Goal: Task Accomplishment & Management: Complete application form

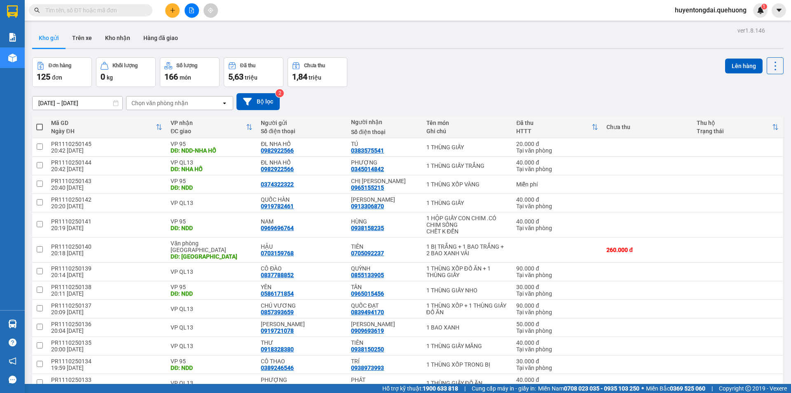
click at [176, 8] on button at bounding box center [172, 10] width 14 height 14
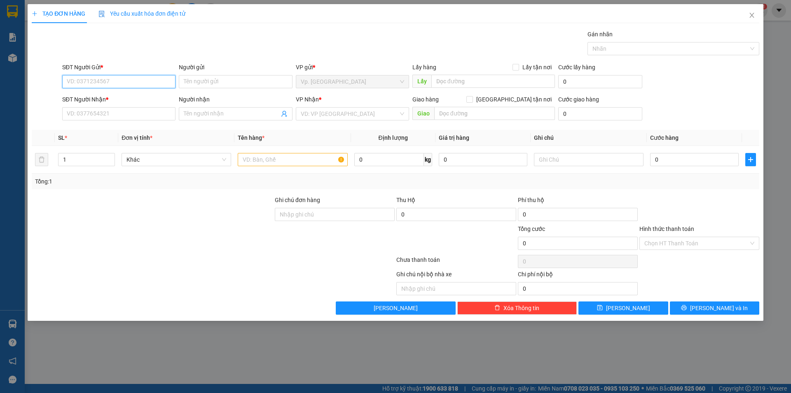
click at [133, 81] on input "SĐT Người Gửi *" at bounding box center [118, 81] width 113 height 13
type input "0915499904"
click at [124, 100] on div "0915499904" at bounding box center [118, 98] width 103 height 9
type input "0901537289"
type input "KIỀU"
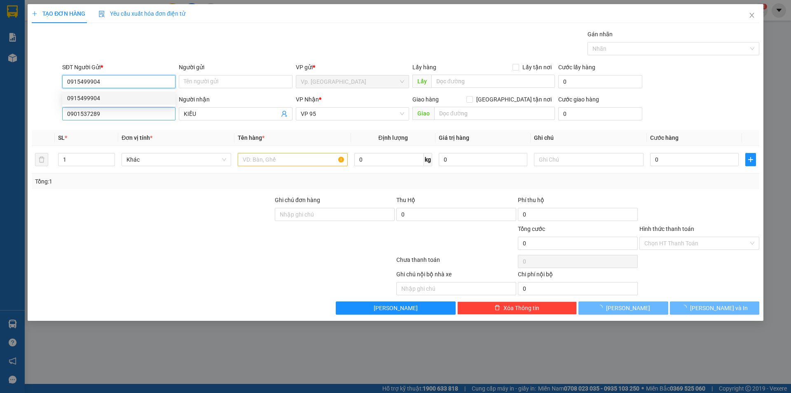
type input "110.000"
type input "0915499904"
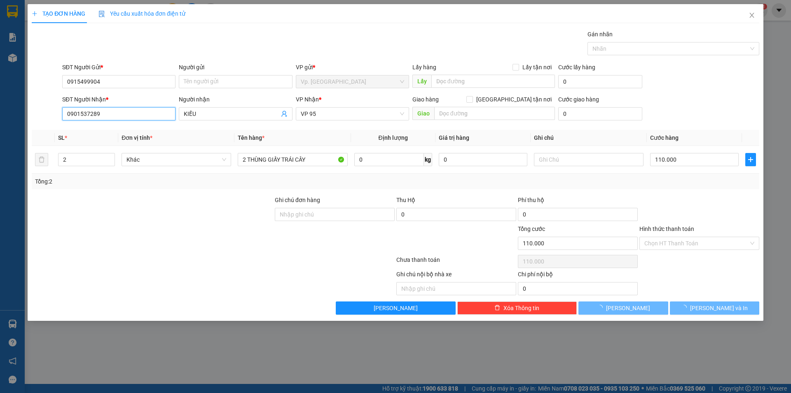
click at [123, 117] on input "0901537289" at bounding box center [118, 113] width 113 height 13
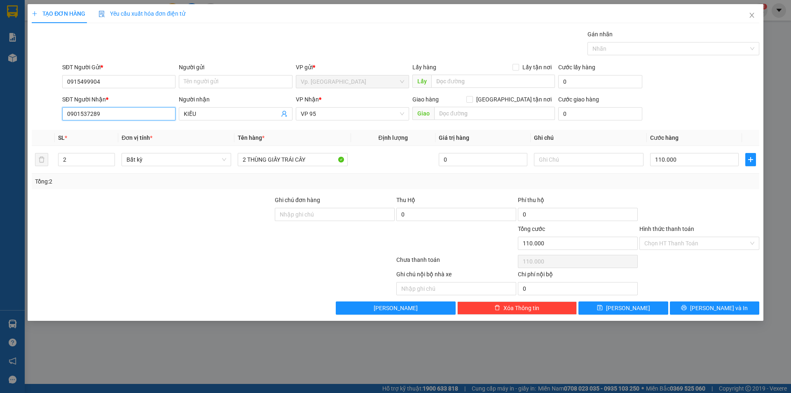
click at [123, 117] on input "0901537289" at bounding box center [118, 113] width 113 height 13
click at [124, 126] on div "0869867867 - CHI HẰNG VP 116" at bounding box center [118, 130] width 103 height 9
type input "0869867867"
type input "CHI HẰNG VP 116"
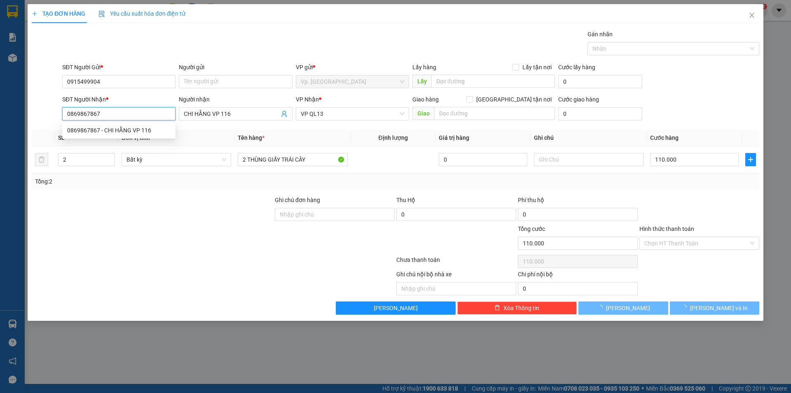
type input "0"
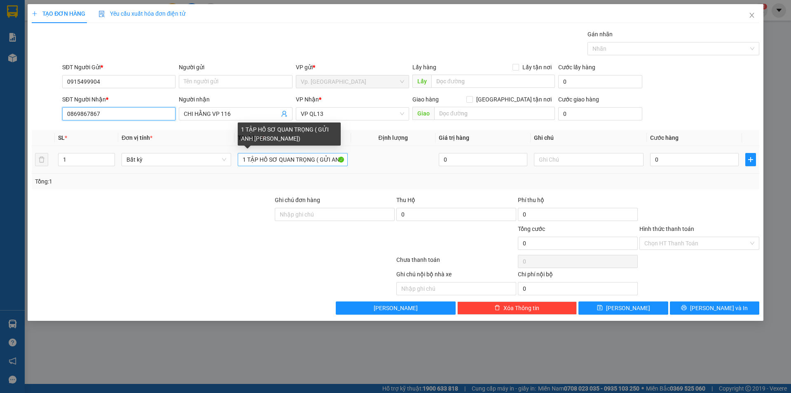
type input "0869867867"
drag, startPoint x: 242, startPoint y: 161, endPoint x: 527, endPoint y: 184, distance: 286.0
click at [527, 184] on div "SL * Đơn vị tính * Tên hàng * Định lượng Giá trị hàng Ghi chú Cước hàng 1 Bất k…" at bounding box center [395, 159] width 727 height 59
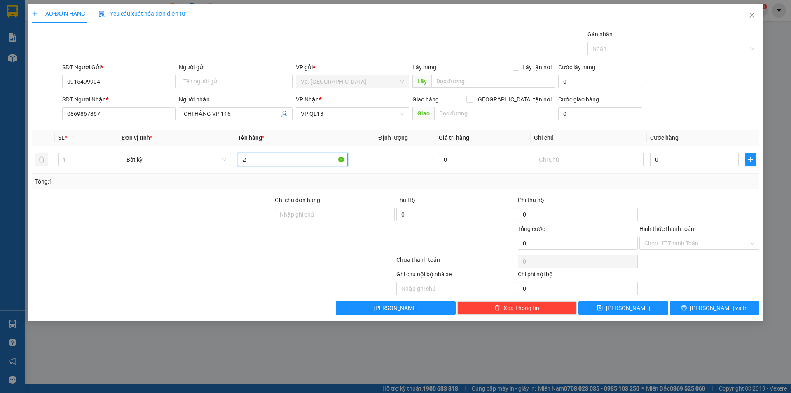
scroll to position [0, 0]
type input "2 THÙNG DƯA"
type input "2"
click at [112, 156] on span "up" at bounding box center [110, 157] width 5 height 5
click at [659, 155] on input "0" at bounding box center [694, 159] width 89 height 13
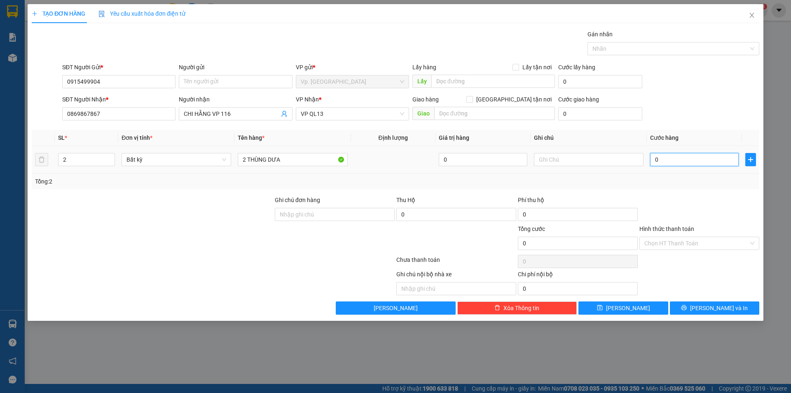
type input "1"
type input "10"
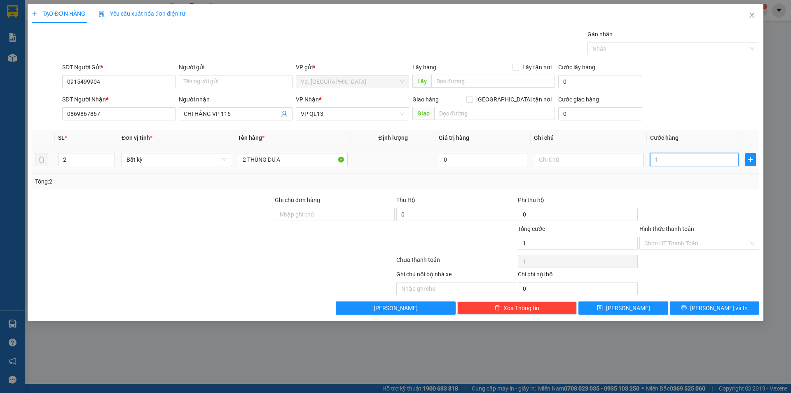
type input "10"
type input "100"
type input "100.000"
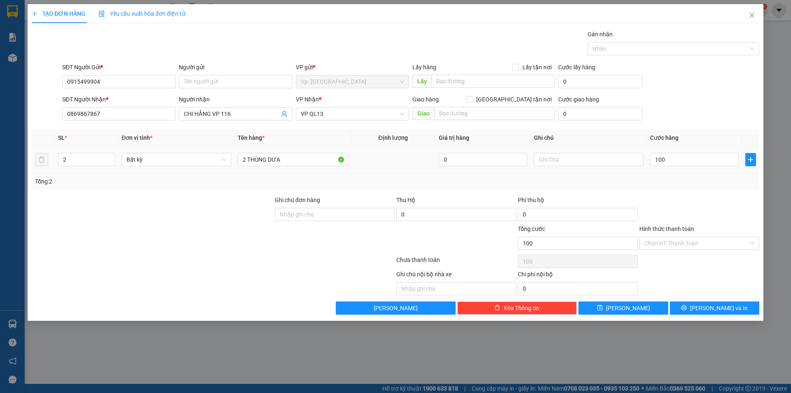
type input "100.000"
click at [654, 174] on div "Tổng: 2" at bounding box center [395, 181] width 727 height 16
click at [687, 306] on icon "printer" at bounding box center [684, 307] width 6 height 6
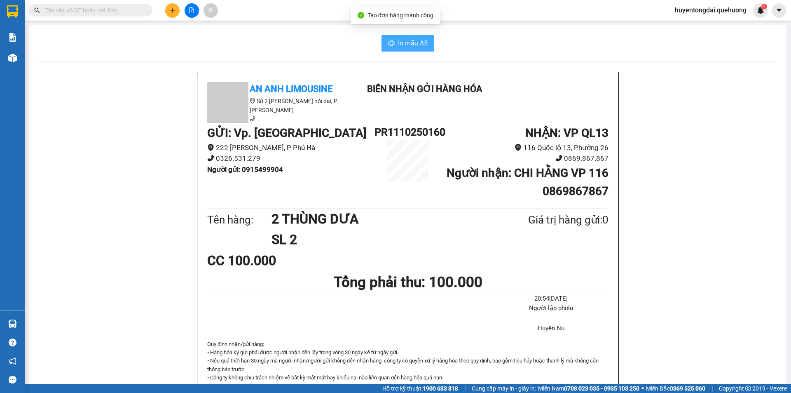
click at [403, 42] on span "In mẫu A5" at bounding box center [413, 43] width 30 height 10
click at [171, 7] on button at bounding box center [172, 10] width 14 height 14
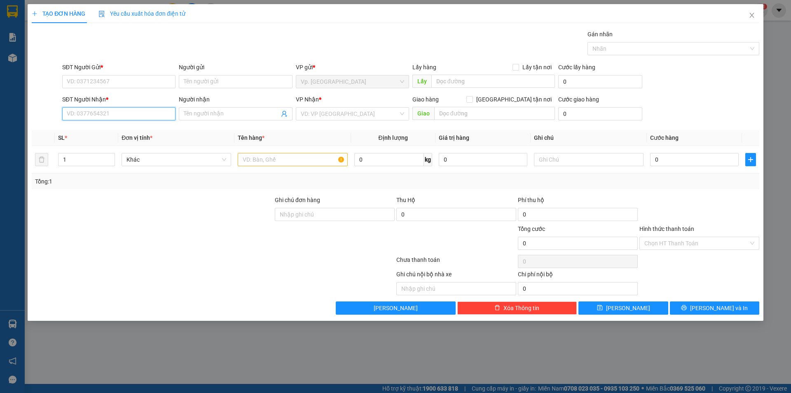
click at [110, 109] on input "SĐT Người Nhận *" at bounding box center [118, 113] width 113 height 13
click at [104, 129] on div "0929023515 - TUYÊN" at bounding box center [118, 130] width 103 height 9
type input "0929023515"
type input "TUYÊN"
type input "TÂN PHÚ"
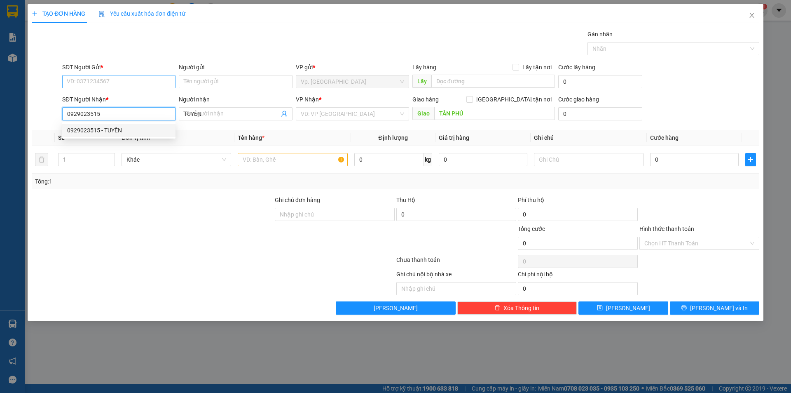
type input "80.000"
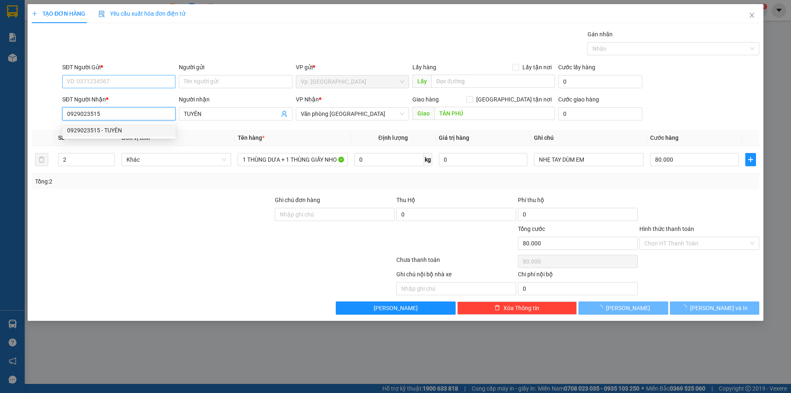
type input "0929023515"
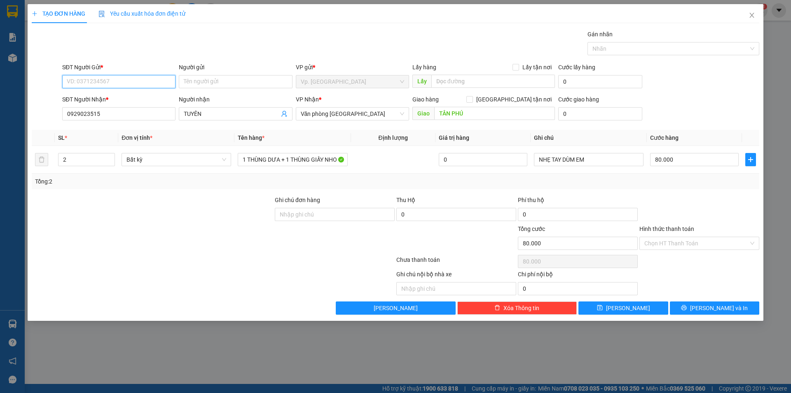
click at [115, 79] on input "SĐT Người Gửi *" at bounding box center [118, 81] width 113 height 13
click at [109, 98] on div "0394077148 - THỦY" at bounding box center [118, 98] width 103 height 9
type input "0394077148"
type input "THỦY"
click at [106, 84] on input "0394077148" at bounding box center [118, 81] width 113 height 13
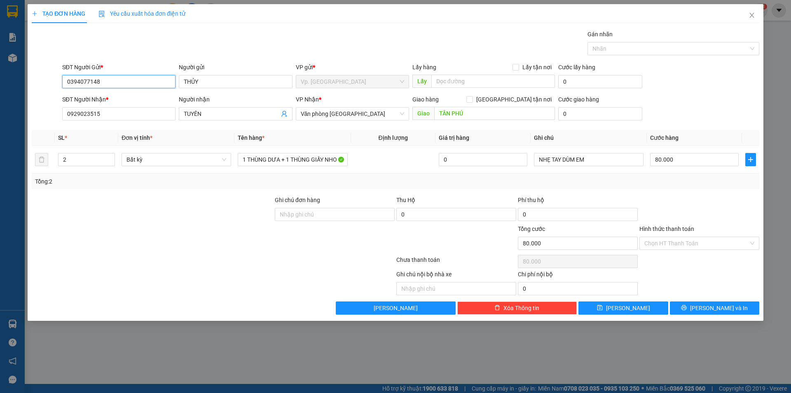
click at [106, 84] on input "0394077148" at bounding box center [118, 81] width 113 height 13
click at [112, 111] on div "0929023515 - TUYÊN" at bounding box center [118, 111] width 103 height 9
type input "0929023515"
type input "TUYÊN"
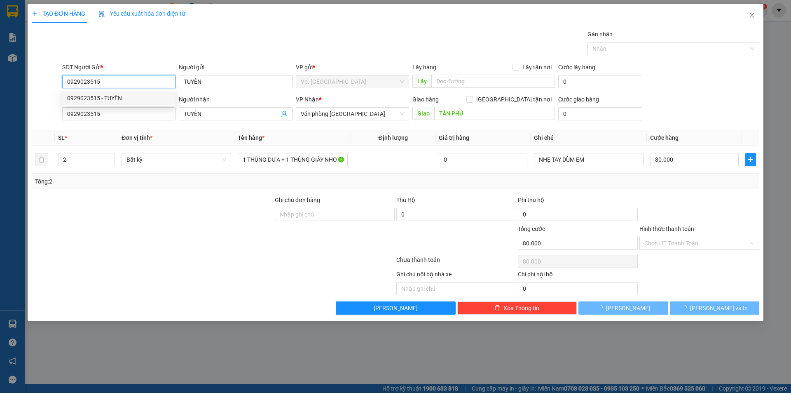
type input "50.000"
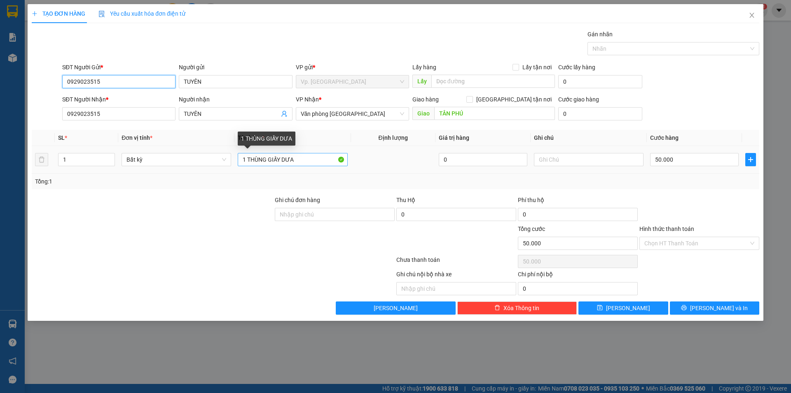
type input "0929023515"
drag, startPoint x: 281, startPoint y: 165, endPoint x: 326, endPoint y: 163, distance: 45.8
click at [326, 163] on input "1 THÙNG GIẤY DƯA" at bounding box center [293, 159] width 110 height 13
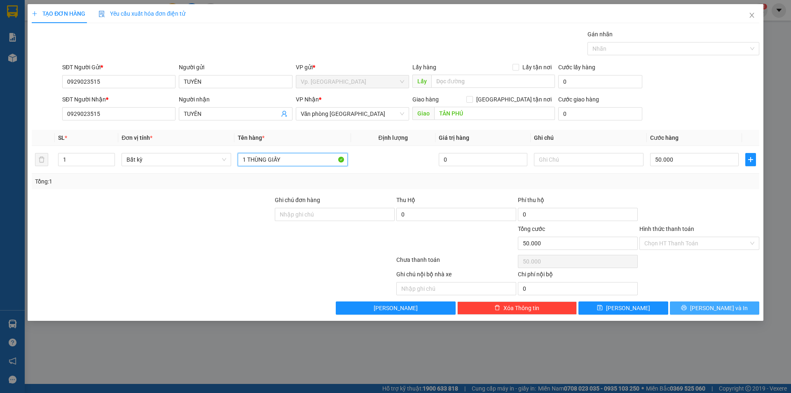
type input "1 THÙNG GIẤY"
click at [722, 312] on span "[PERSON_NAME] và In" at bounding box center [719, 307] width 58 height 9
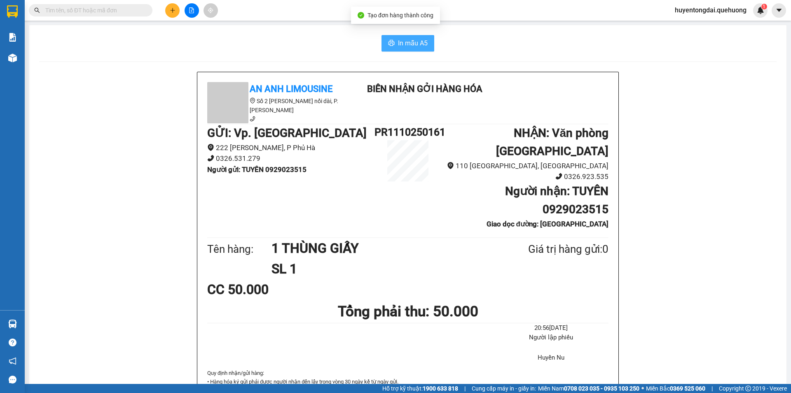
click at [394, 46] on button "In mẫu A5" at bounding box center [407, 43] width 53 height 16
click at [171, 12] on icon "plus" at bounding box center [173, 10] width 6 height 6
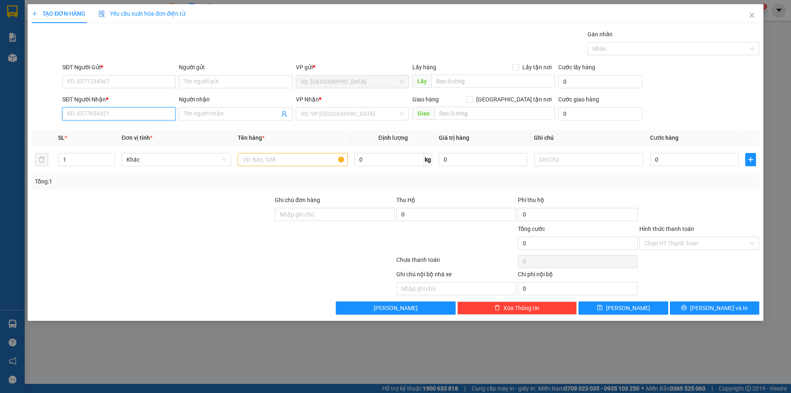
click at [122, 118] on input "SĐT Người Nhận *" at bounding box center [118, 113] width 113 height 13
click at [119, 130] on div "0908888754 - LAN" at bounding box center [118, 130] width 103 height 9
type input "0908888754"
type input "LAN"
type input "NDD"
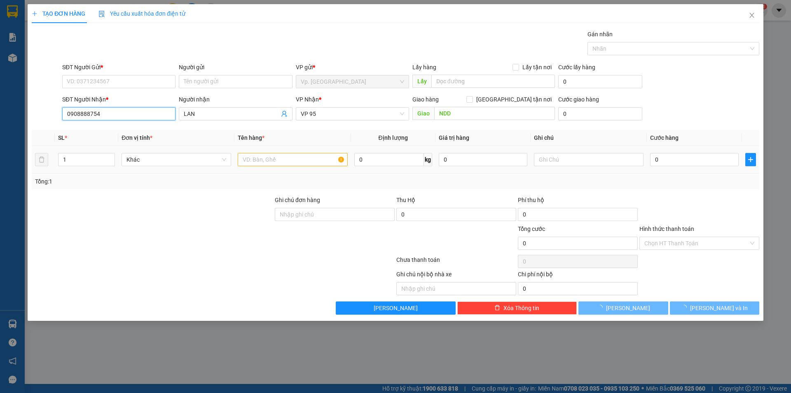
type input "50.000"
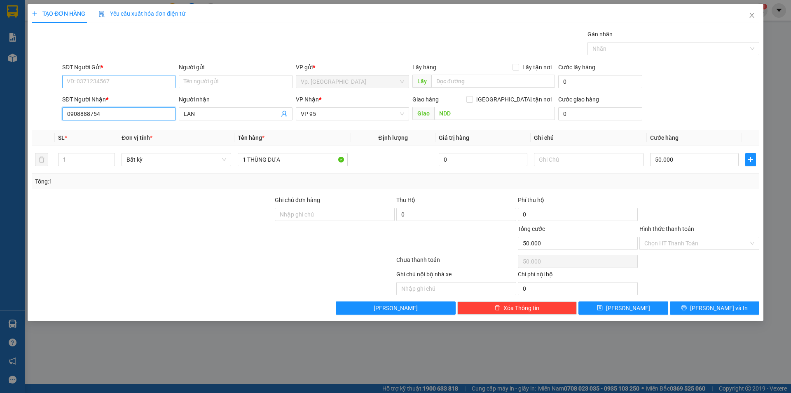
type input "0908888754"
click at [129, 82] on input "SĐT Người Gửi *" at bounding box center [118, 81] width 113 height 13
click at [130, 98] on div "0979607170 - ANH BOON" at bounding box center [118, 98] width 103 height 9
type input "0979607170"
type input "ANH BOON"
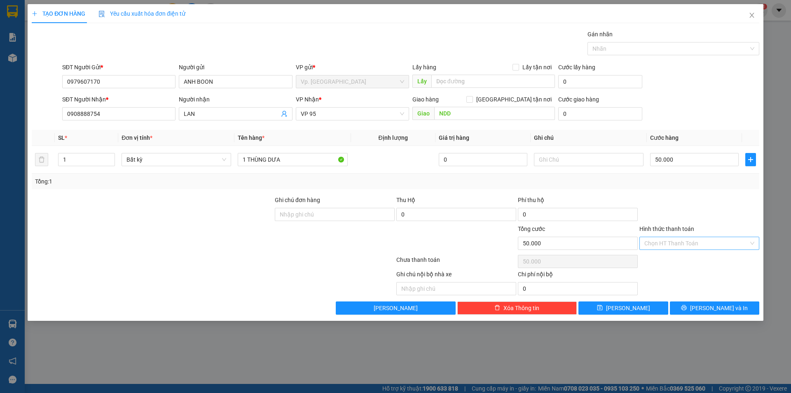
click at [690, 237] on input "Hình thức thanh toán" at bounding box center [696, 243] width 104 height 12
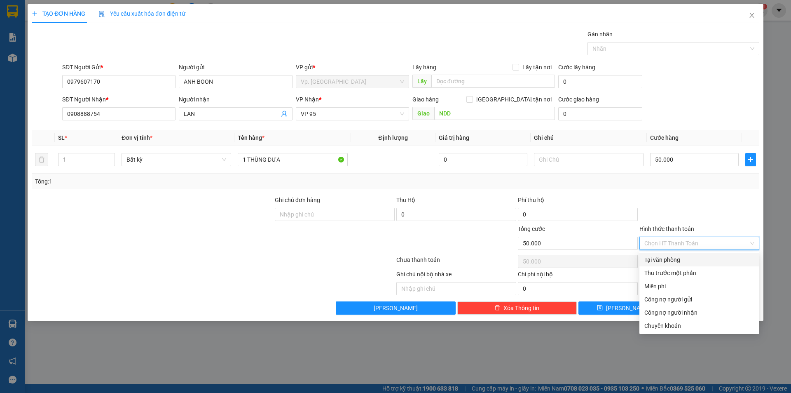
click at [694, 261] on div "Tại văn phòng" at bounding box center [699, 259] width 110 height 9
type input "0"
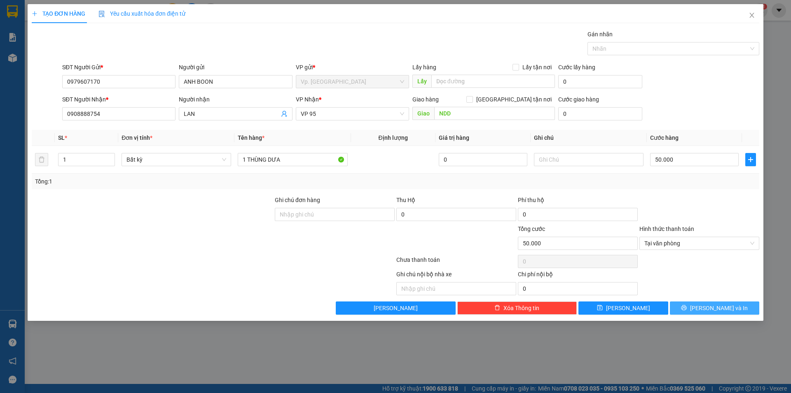
click at [687, 307] on icon "printer" at bounding box center [684, 307] width 6 height 6
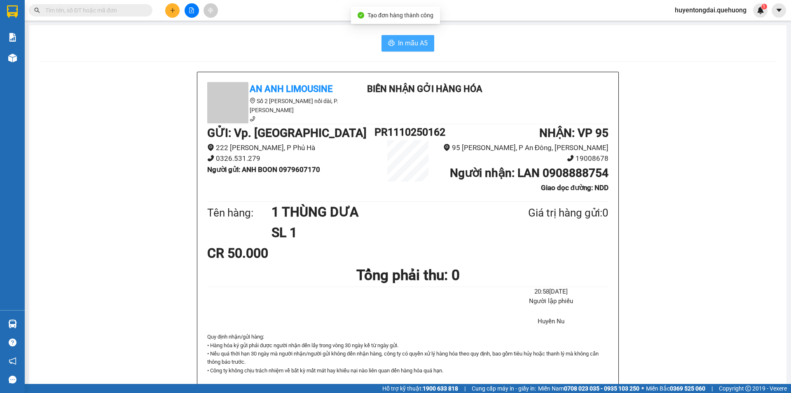
click at [390, 47] on span "printer" at bounding box center [391, 44] width 7 height 8
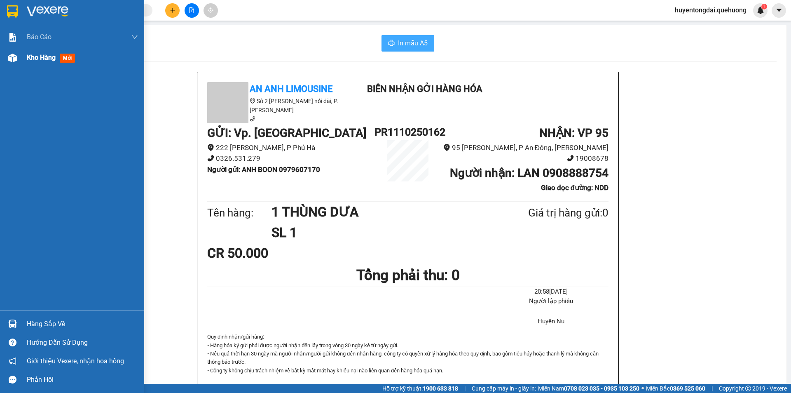
click at [36, 61] on span "Kho hàng" at bounding box center [41, 58] width 29 height 8
click at [54, 57] on span "Kho hàng" at bounding box center [41, 58] width 29 height 8
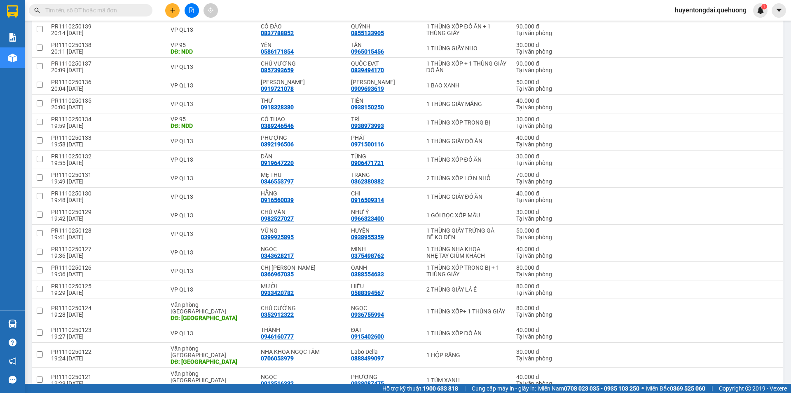
scroll to position [453, 0]
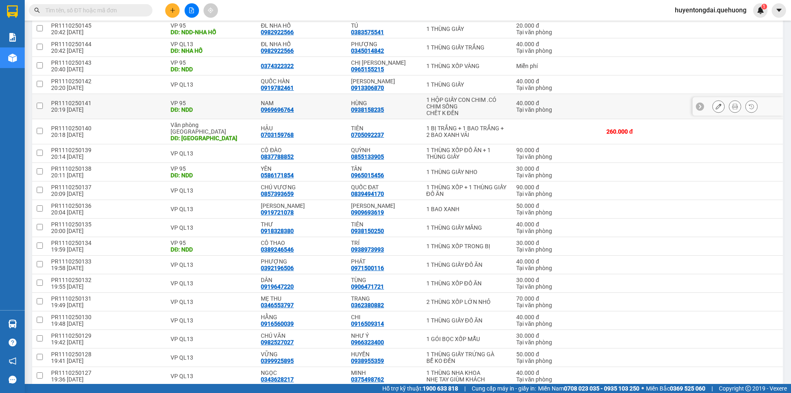
click at [732, 99] on button at bounding box center [735, 106] width 12 height 14
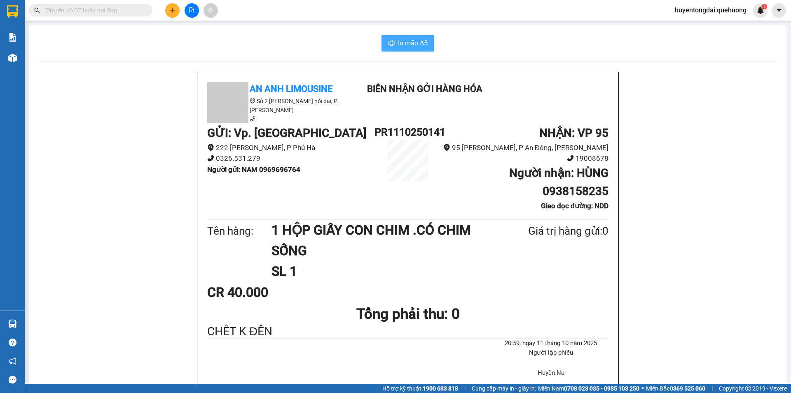
click at [425, 42] on button "In mẫu A5" at bounding box center [407, 43] width 53 height 16
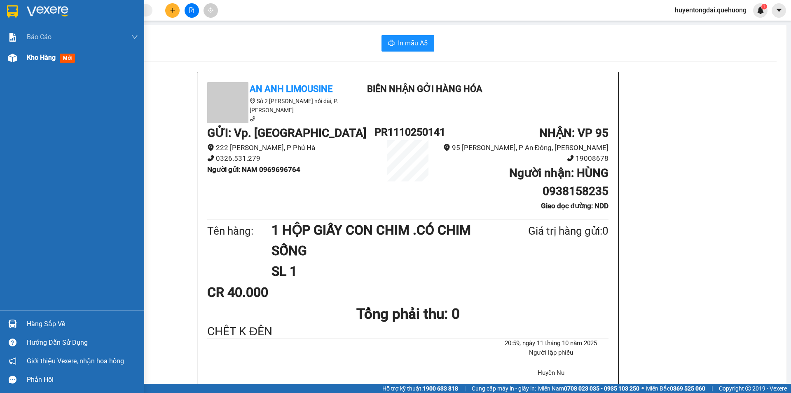
click at [20, 62] on div "Kho hàng mới" at bounding box center [72, 57] width 144 height 21
click at [38, 60] on span "Kho hàng" at bounding box center [41, 58] width 29 height 8
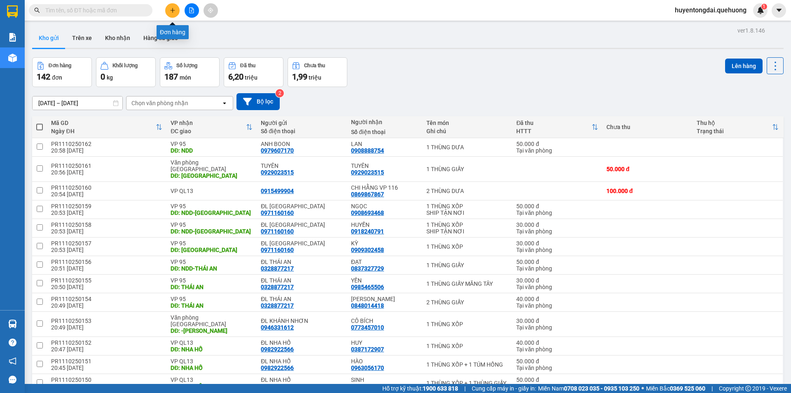
click at [173, 10] on icon "plus" at bounding box center [172, 10] width 5 height 0
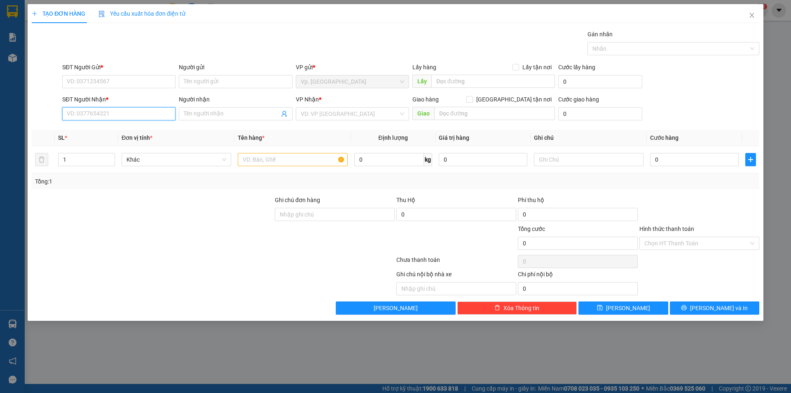
click at [141, 107] on input "SĐT Người Nhận *" at bounding box center [118, 113] width 113 height 13
type input "0972061648"
click at [110, 82] on input "SĐT Người Gửi *" at bounding box center [118, 81] width 113 height 13
click at [134, 81] on input "SĐT Người Gửi *" at bounding box center [118, 81] width 113 height 13
click at [116, 95] on div "0971160160 - [GEOGRAPHIC_DATA]" at bounding box center [118, 98] width 103 height 9
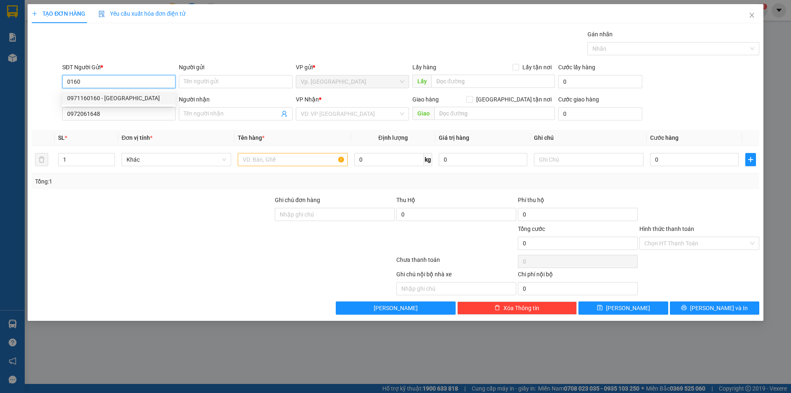
type input "0971160160"
type input "ĐL [GEOGRAPHIC_DATA]"
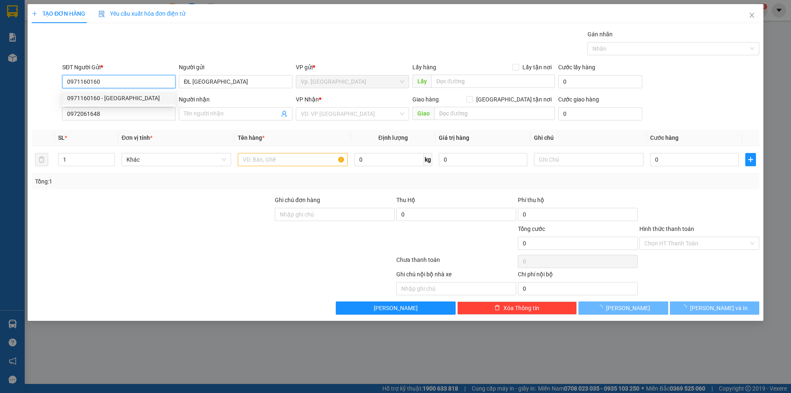
type input "50.000"
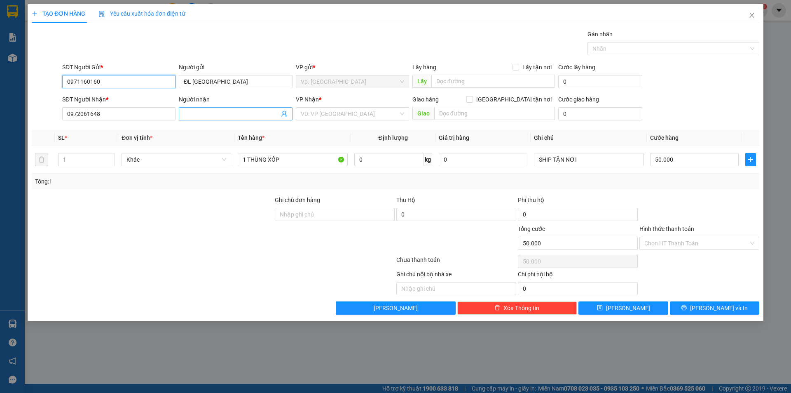
type input "0971160160"
click at [199, 108] on span at bounding box center [235, 113] width 113 height 13
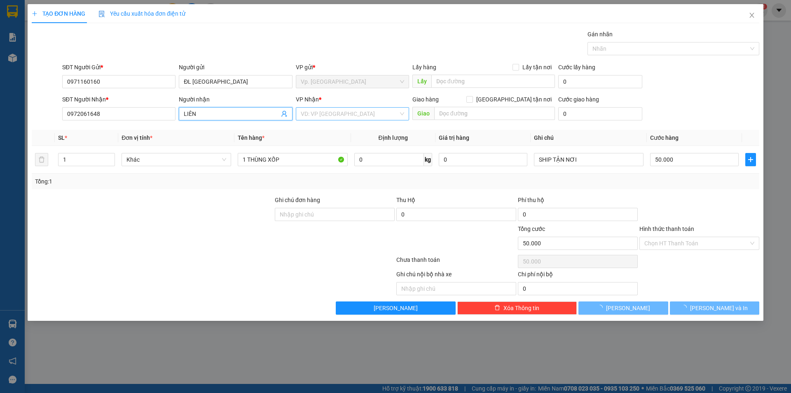
type input "LIÊN"
click at [362, 119] on input "search" at bounding box center [350, 114] width 98 height 12
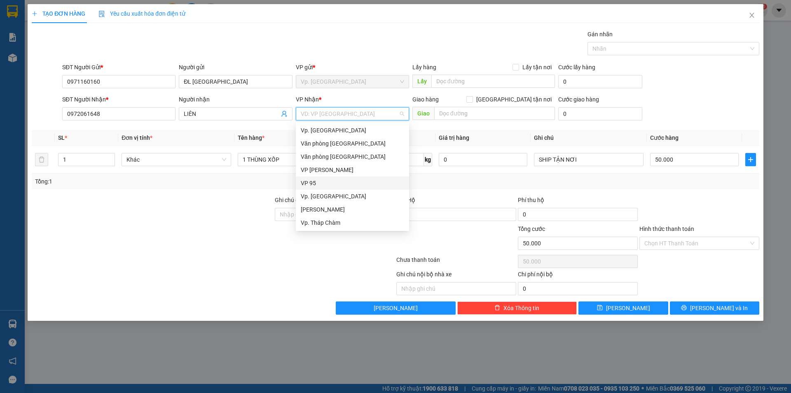
click at [316, 185] on div "VP 95" at bounding box center [352, 182] width 103 height 9
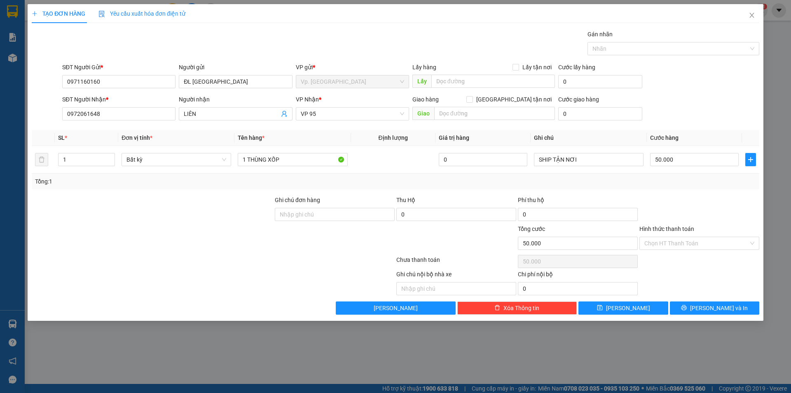
click at [465, 122] on div "Giao hàng [GEOGRAPHIC_DATA] tận nơi [GEOGRAPHIC_DATA]" at bounding box center [483, 109] width 143 height 29
click at [465, 117] on input "text" at bounding box center [494, 113] width 121 height 13
type input "NDD"
drag, startPoint x: 268, startPoint y: 164, endPoint x: 313, endPoint y: 160, distance: 44.7
click at [313, 160] on input "1 THÙNG XỐP" at bounding box center [293, 159] width 110 height 13
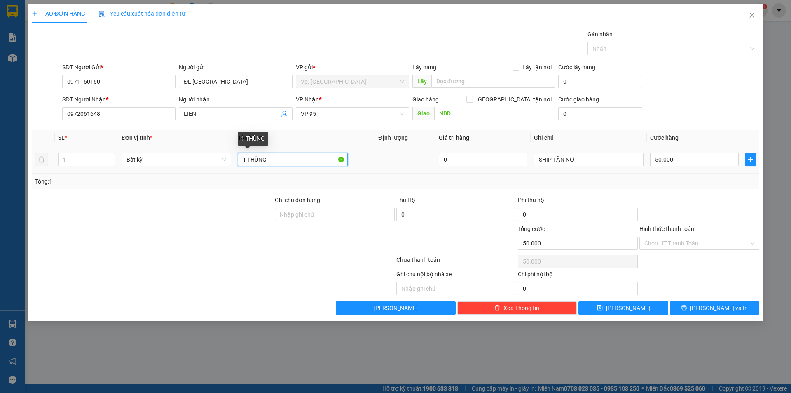
drag, startPoint x: 245, startPoint y: 159, endPoint x: 238, endPoint y: 161, distance: 7.3
click at [238, 161] on input "1 THÙNG" at bounding box center [293, 159] width 110 height 13
type input "2 THÙNG"
type input "2"
click at [110, 157] on icon "up" at bounding box center [110, 157] width 3 height 3
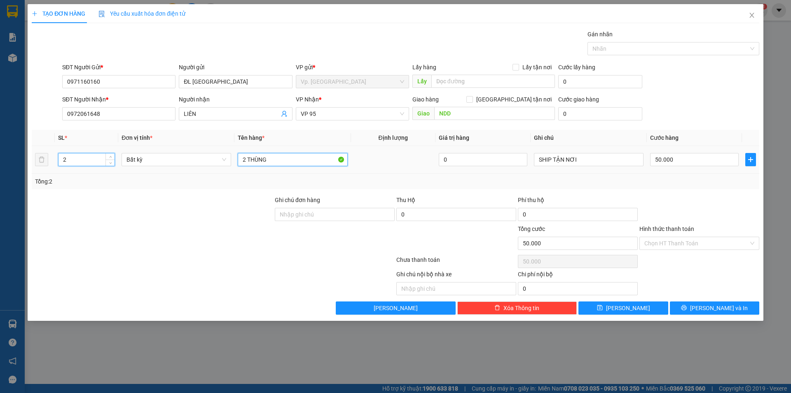
click at [299, 155] on input "2 THÙNG" at bounding box center [293, 159] width 110 height 13
type input "0"
type input "2 THÙNG GIẤY"
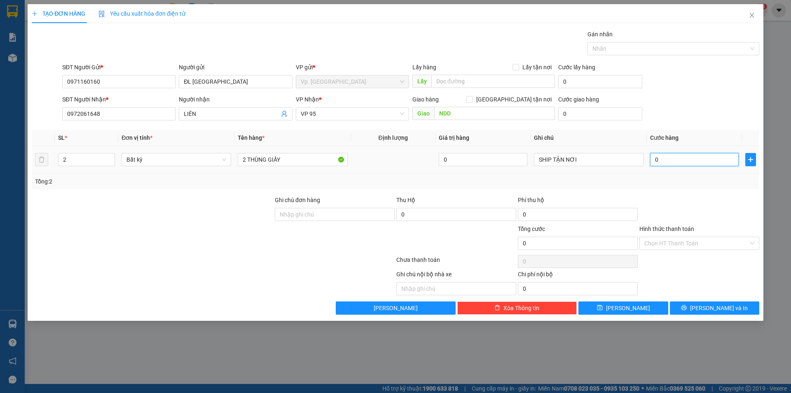
click at [671, 164] on input "0" at bounding box center [694, 159] width 89 height 13
type input "9"
type input "90"
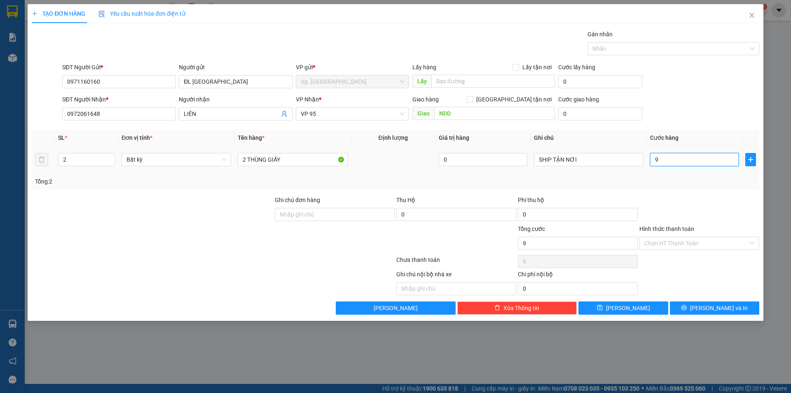
type input "90"
type input "90.000"
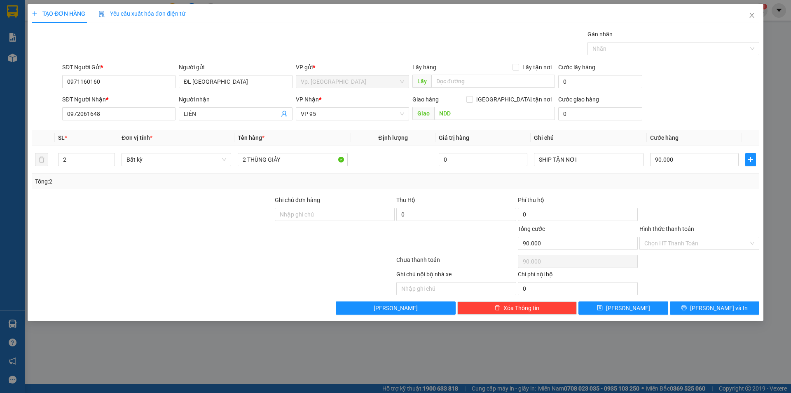
click at [674, 183] on div "Tổng: 2" at bounding box center [395, 181] width 721 height 9
drag, startPoint x: 599, startPoint y: 153, endPoint x: 467, endPoint y: 178, distance: 134.4
click at [467, 178] on div "SL * Đơn vị tính * Tên hàng * Định lượng Giá trị hàng Ghi chú Cước hàng 2 Bất k…" at bounding box center [395, 159] width 727 height 59
click at [683, 245] on input "Hình thức thanh toán" at bounding box center [696, 243] width 104 height 12
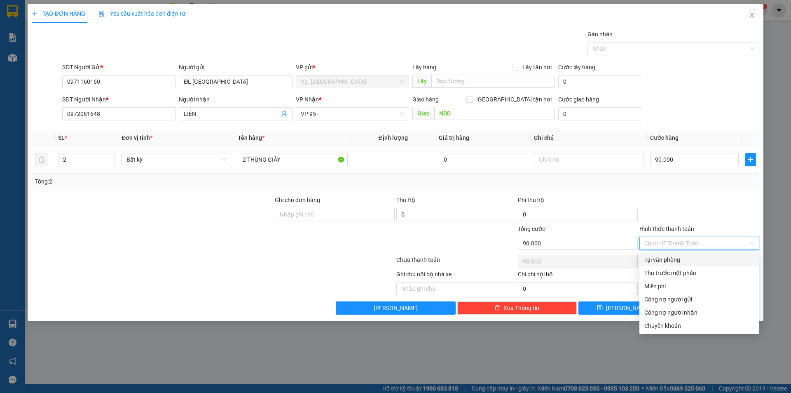
click at [676, 257] on div "Tại văn phòng" at bounding box center [699, 259] width 110 height 9
type input "0"
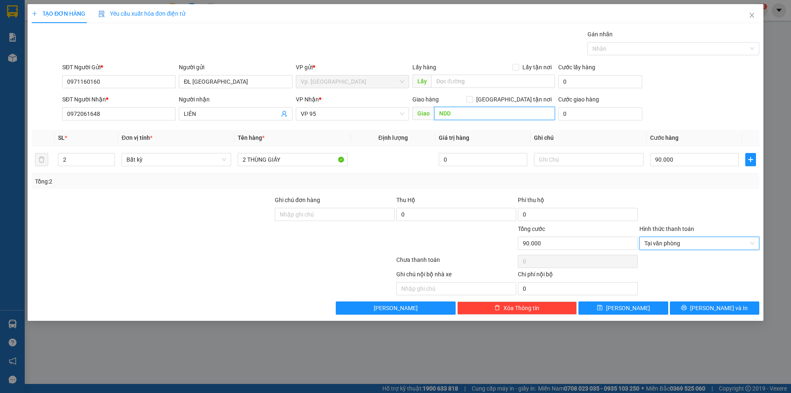
click at [477, 114] on input "NDD" at bounding box center [494, 113] width 121 height 13
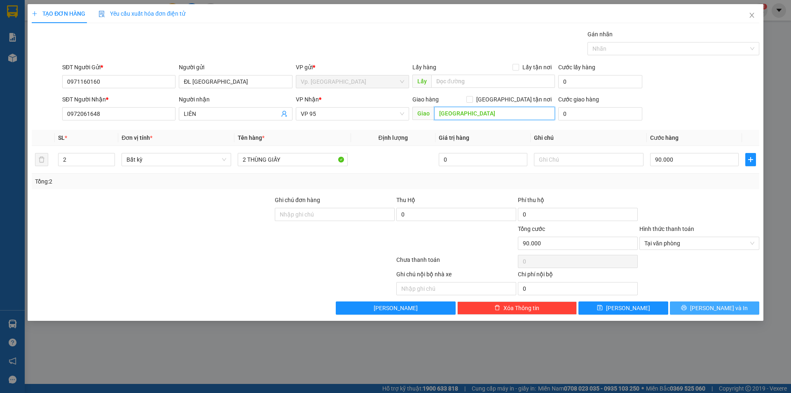
type input "[GEOGRAPHIC_DATA]"
click at [687, 309] on icon "printer" at bounding box center [684, 307] width 6 height 6
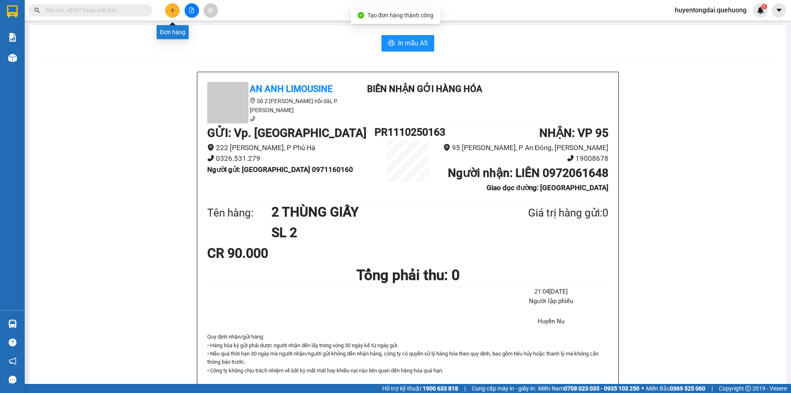
click at [176, 9] on button at bounding box center [172, 10] width 14 height 14
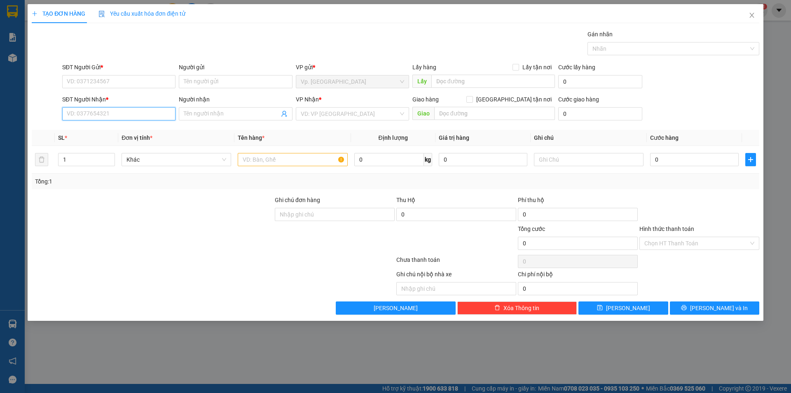
click at [132, 119] on input "SĐT Người Nhận *" at bounding box center [118, 113] width 113 height 13
type input "0978784168"
click at [136, 126] on div "0978784168 - LIÊN" at bounding box center [118, 130] width 103 height 9
type input "LIÊN"
type input "NDD"
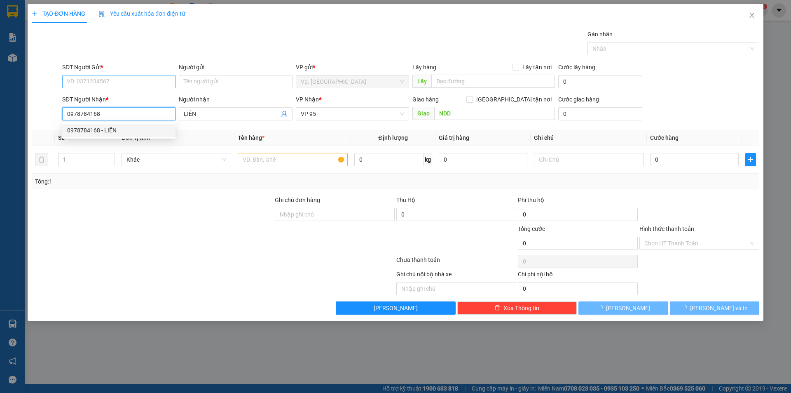
type input "0978784168"
click at [136, 78] on input "SĐT Người Gửi *" at bounding box center [118, 81] width 113 height 13
type input "50.000"
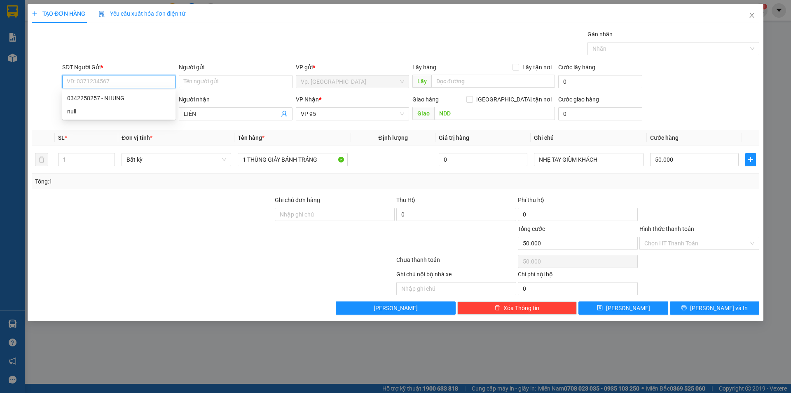
type input "1"
click at [127, 98] on div "0971160160 - [GEOGRAPHIC_DATA]" at bounding box center [118, 98] width 103 height 9
type input "0971160160"
type input "ĐL [GEOGRAPHIC_DATA]"
type input "90.000"
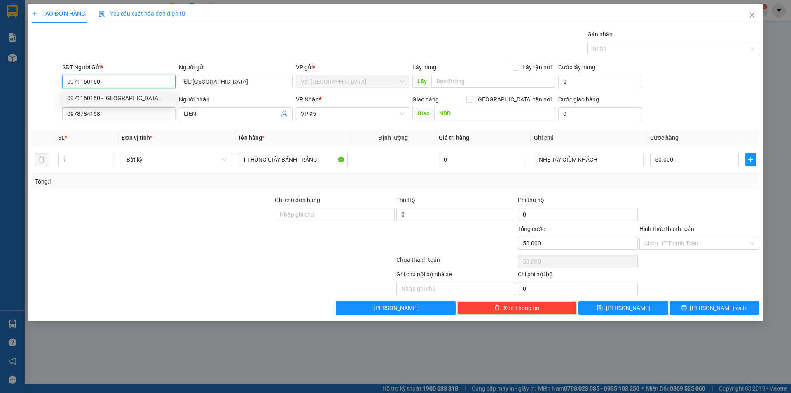
type input "90.000"
type input "0971160160"
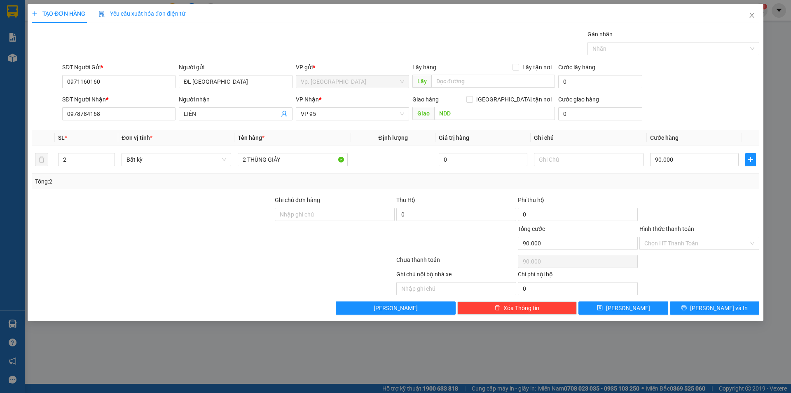
click at [239, 205] on div at bounding box center [152, 209] width 243 height 29
drag, startPoint x: 246, startPoint y: 160, endPoint x: 235, endPoint y: 162, distance: 11.2
click at [236, 162] on td "2 THÙNG GIẤY" at bounding box center [292, 160] width 116 height 28
type input "1 THÙNG GIẤY"
type input "1"
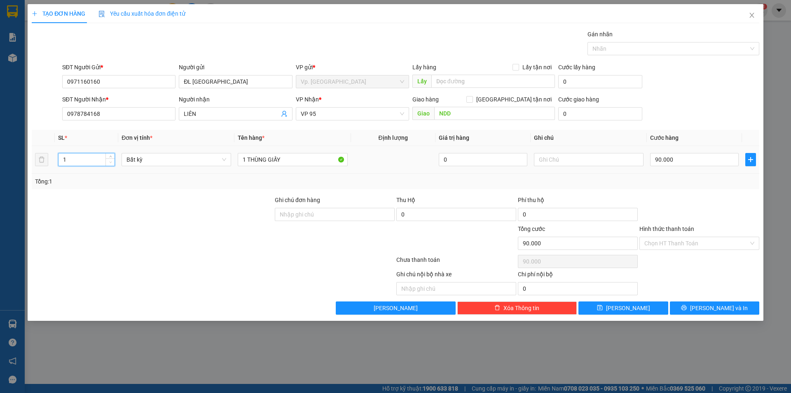
click at [109, 162] on icon "down" at bounding box center [110, 162] width 3 height 3
click at [656, 153] on input "90.000" at bounding box center [694, 159] width 89 height 13
type input "3"
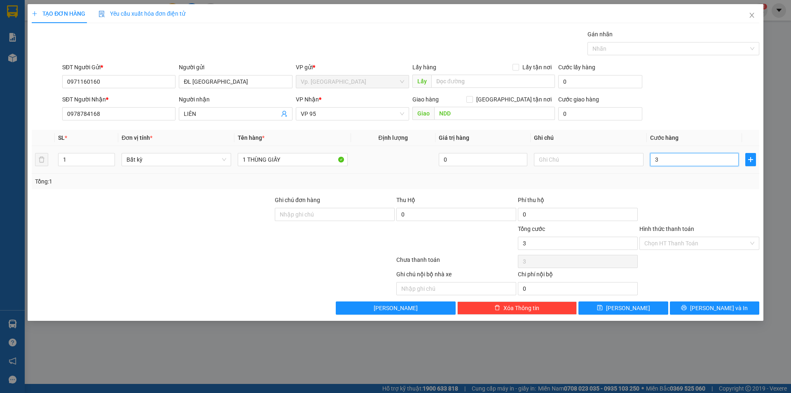
type input "30"
type input "30.000"
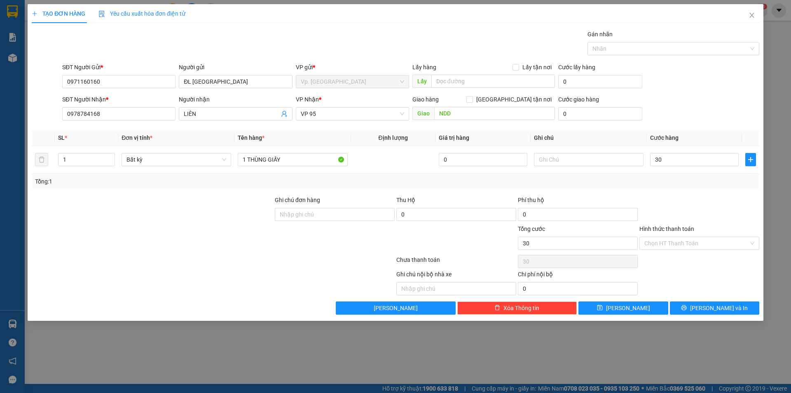
type input "30.000"
click at [660, 182] on div "Tổng: 1" at bounding box center [395, 181] width 721 height 9
click at [676, 243] on input "Hình thức thanh toán" at bounding box center [696, 243] width 104 height 12
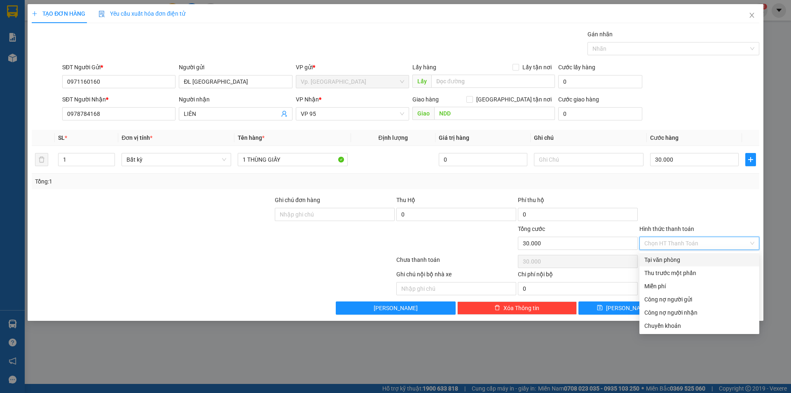
click at [678, 257] on div "Tại văn phòng" at bounding box center [699, 259] width 110 height 9
type input "0"
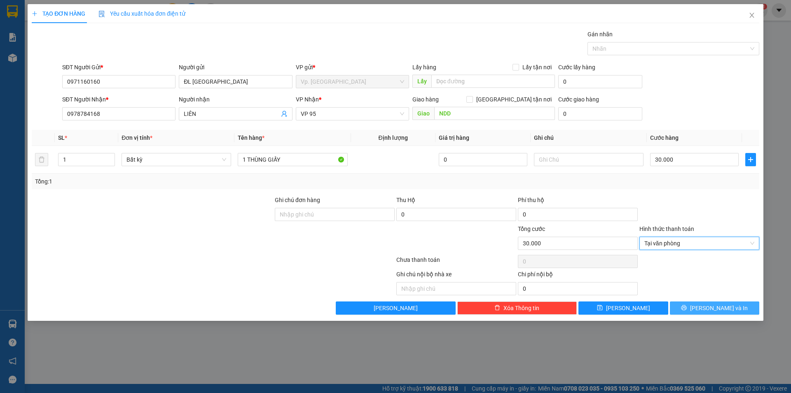
click at [697, 307] on button "[PERSON_NAME] và In" at bounding box center [714, 307] width 89 height 13
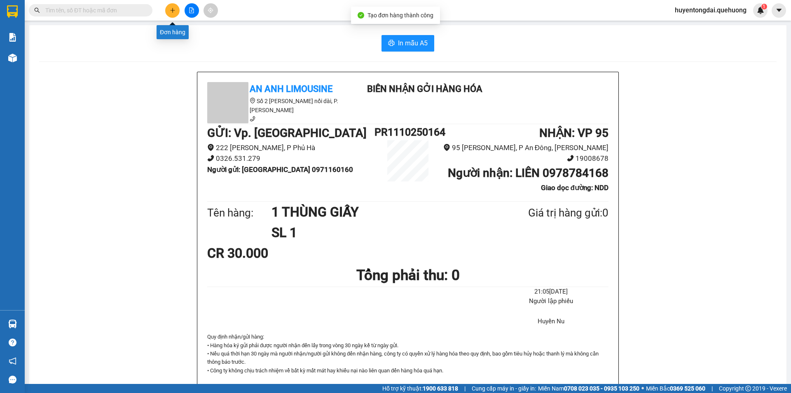
click at [175, 7] on button at bounding box center [172, 10] width 14 height 14
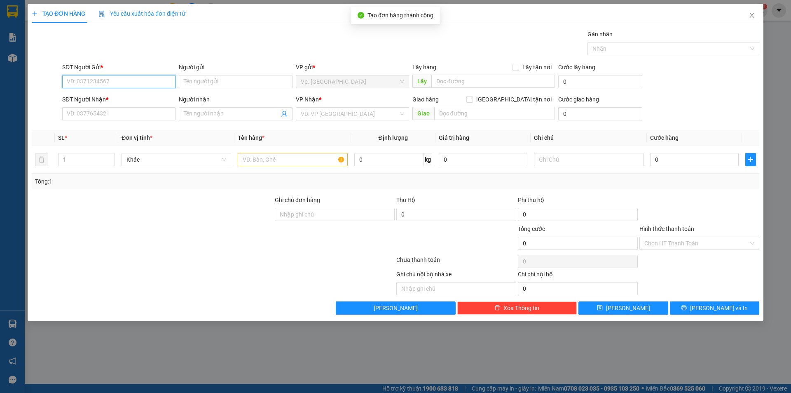
click at [152, 79] on input "SĐT Người Gửi *" at bounding box center [118, 81] width 113 height 13
paste input "0"
click at [132, 95] on div "0971160160 - [GEOGRAPHIC_DATA]" at bounding box center [118, 98] width 103 height 9
type input "0971160160"
type input "ĐL [GEOGRAPHIC_DATA]"
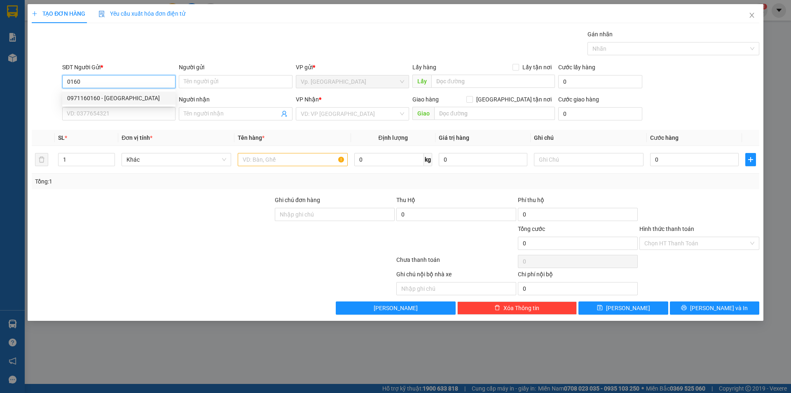
type input "0978784168"
type input "LIÊN"
type input "NDD"
type input "0971160160"
type input "30.000"
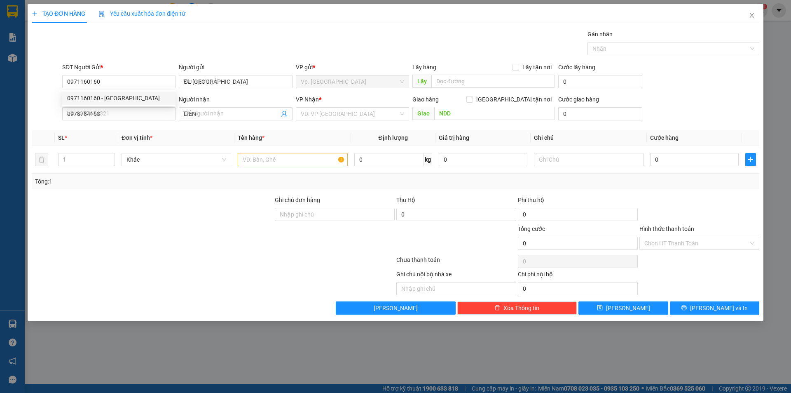
type input "30.000"
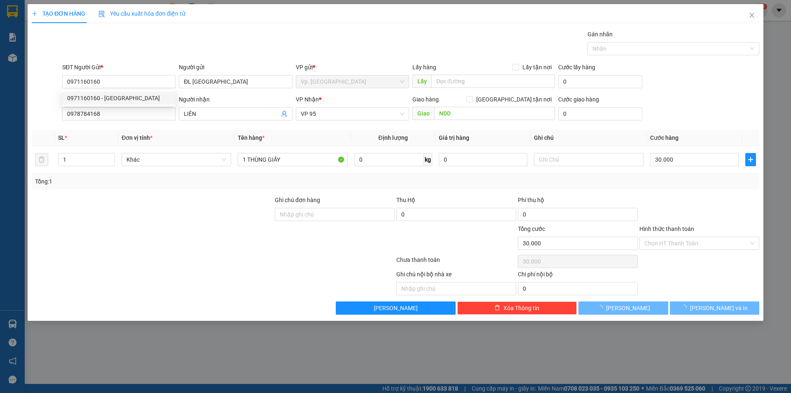
click at [117, 74] on div "SĐT Người Gửi *" at bounding box center [118, 69] width 113 height 12
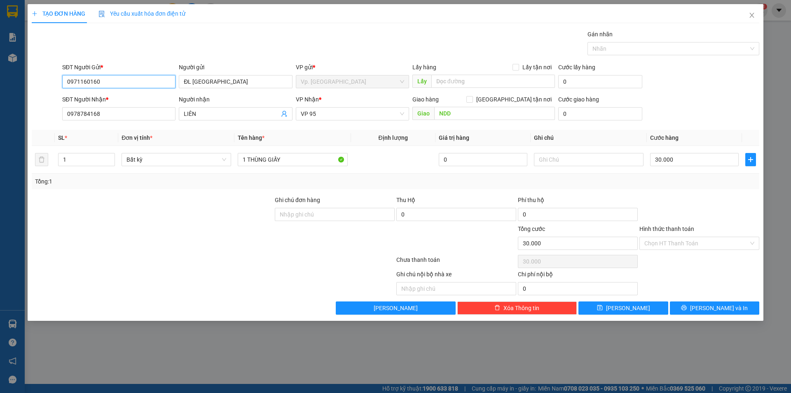
click at [115, 80] on input "0971160160" at bounding box center [118, 81] width 113 height 13
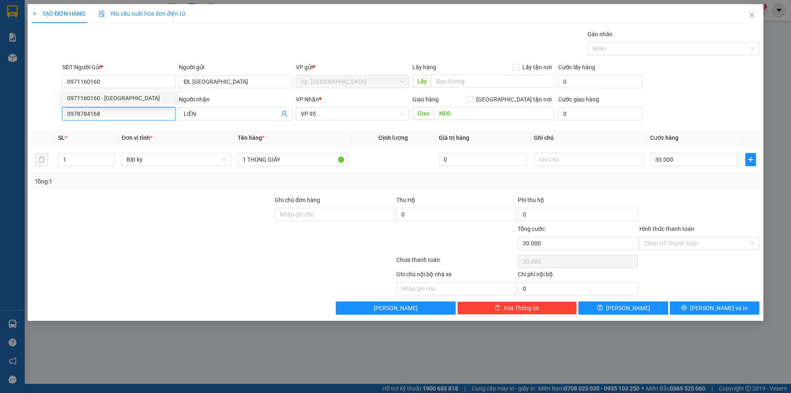
click at [121, 114] on input "0978784168" at bounding box center [118, 113] width 113 height 13
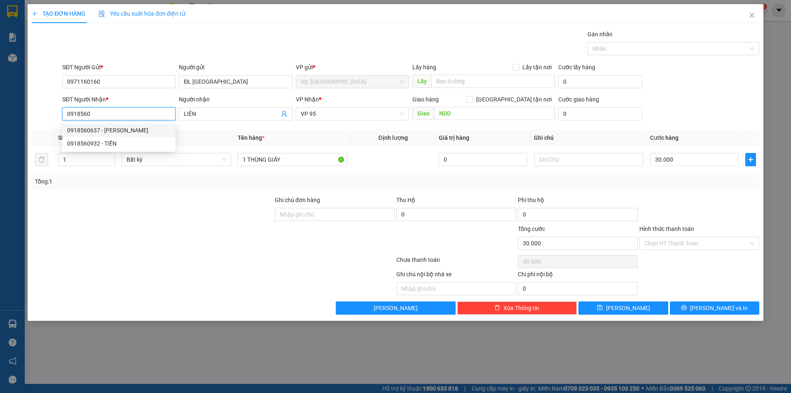
click at [120, 127] on div "0918560637 - [PERSON_NAME]" at bounding box center [118, 130] width 103 height 9
type input "0918560637"
type input "ÁNH"
type input "NDD-[GEOGRAPHIC_DATA]"
type input "20.000"
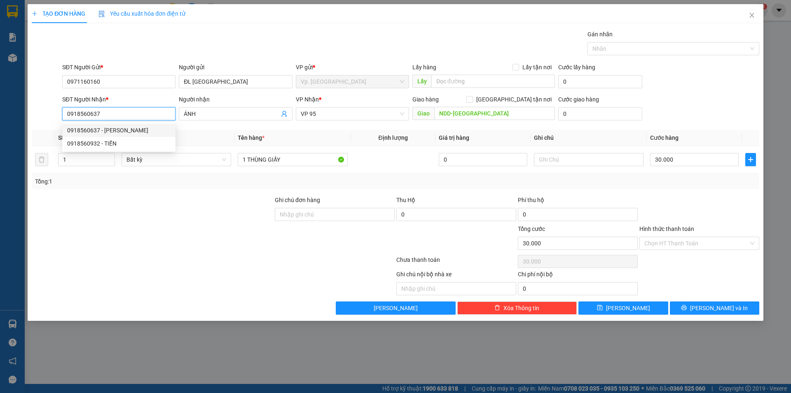
type input "20.000"
type input "0918560637"
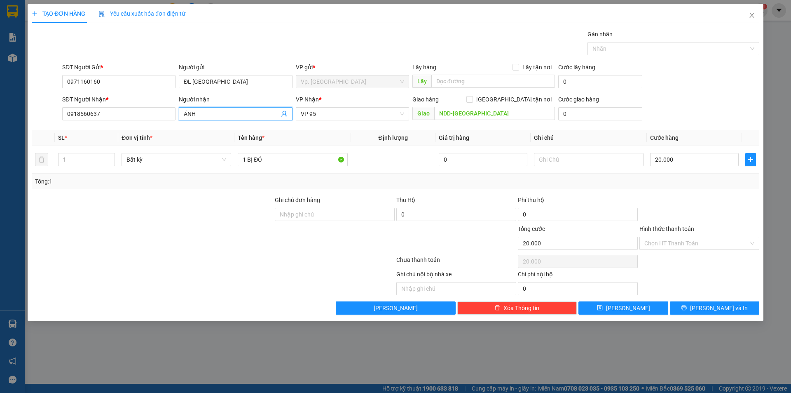
drag, startPoint x: 195, startPoint y: 115, endPoint x: 184, endPoint y: 119, distance: 11.9
click at [184, 119] on span "ÁNH" at bounding box center [235, 113] width 113 height 13
type input "[PERSON_NAME]"
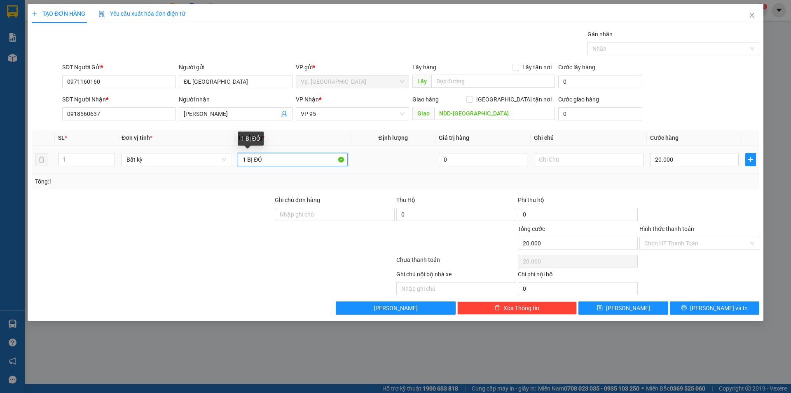
drag, startPoint x: 267, startPoint y: 160, endPoint x: 248, endPoint y: 165, distance: 18.8
click at [248, 165] on input "1 BỊ ĐỎ" at bounding box center [293, 159] width 110 height 13
type input "1 XỐP"
click at [715, 163] on input "20.000" at bounding box center [694, 159] width 89 height 13
type input "3"
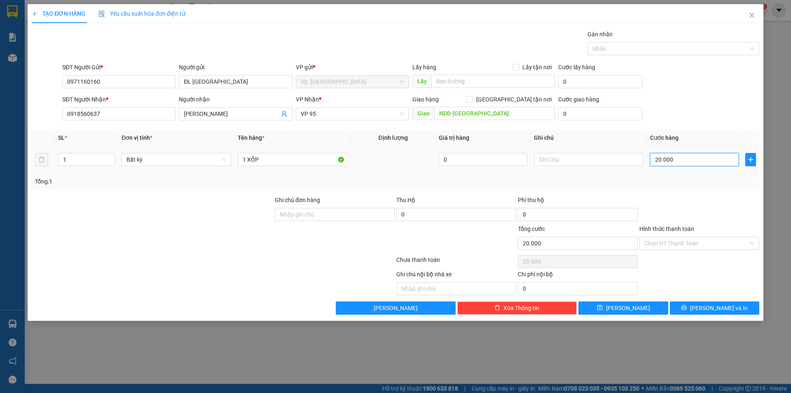
type input "3"
type input "30"
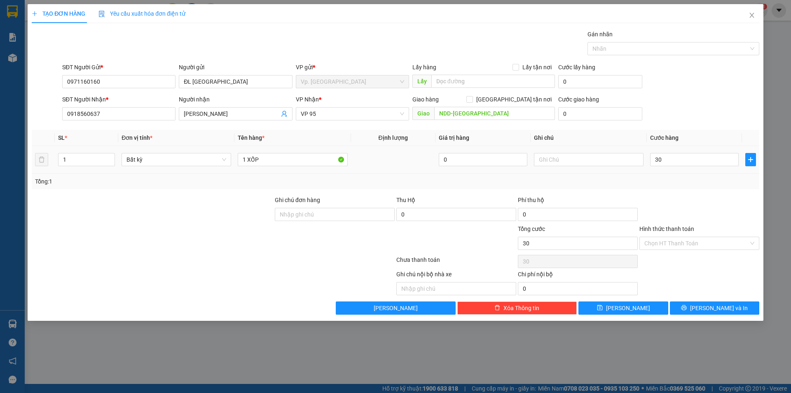
type input "30.000"
click at [706, 199] on div at bounding box center [700, 209] width 122 height 29
click at [716, 241] on input "Hình thức thanh toán" at bounding box center [696, 243] width 104 height 12
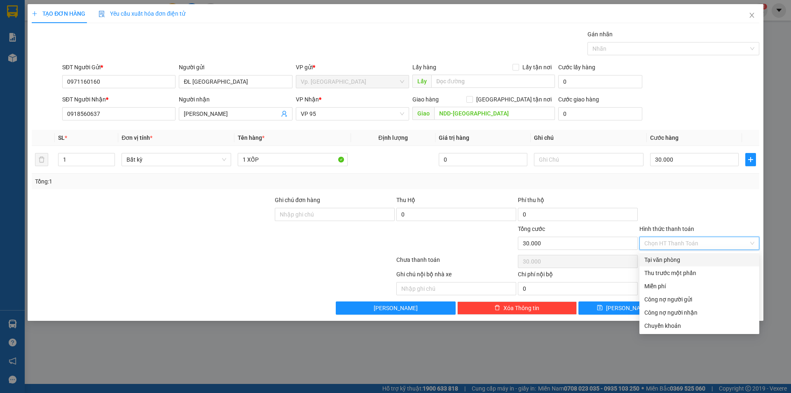
click at [683, 260] on div "Tại văn phòng" at bounding box center [699, 259] width 110 height 9
type input "0"
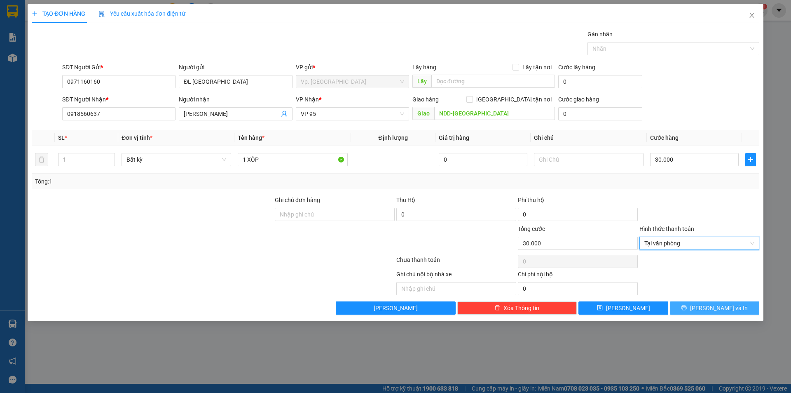
click at [730, 310] on span "[PERSON_NAME] và In" at bounding box center [719, 307] width 58 height 9
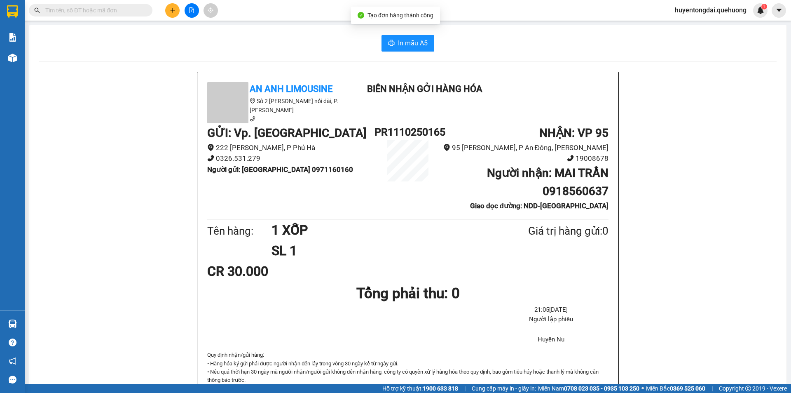
click at [173, 11] on icon "plus" at bounding box center [172, 10] width 0 height 5
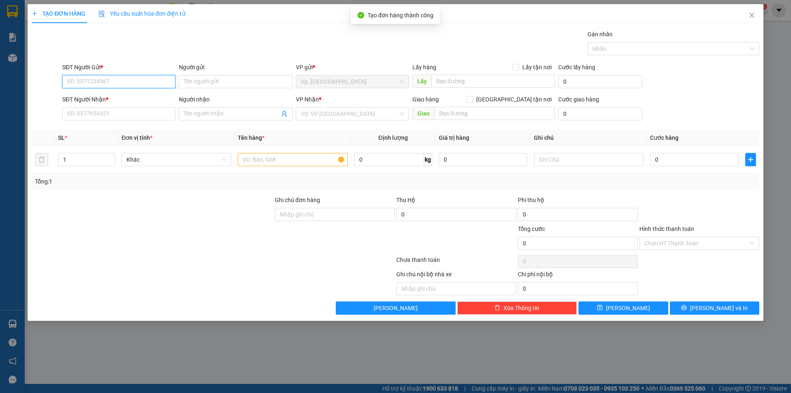
click at [138, 88] on input "SĐT Người Gửi *" at bounding box center [118, 81] width 113 height 13
paste input "0971160160"
type input "0971160160"
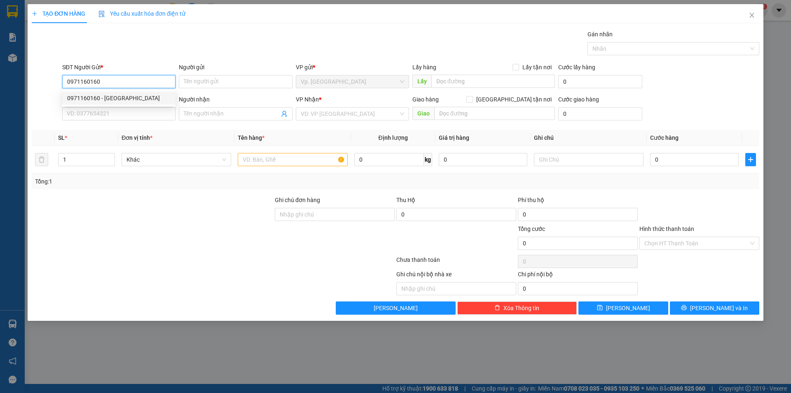
click at [116, 94] on div "0971160160 - [GEOGRAPHIC_DATA]" at bounding box center [118, 98] width 103 height 9
type input "ĐL [GEOGRAPHIC_DATA]"
type input "0918560637"
type input "[PERSON_NAME]"
type input "NDD-[GEOGRAPHIC_DATA]"
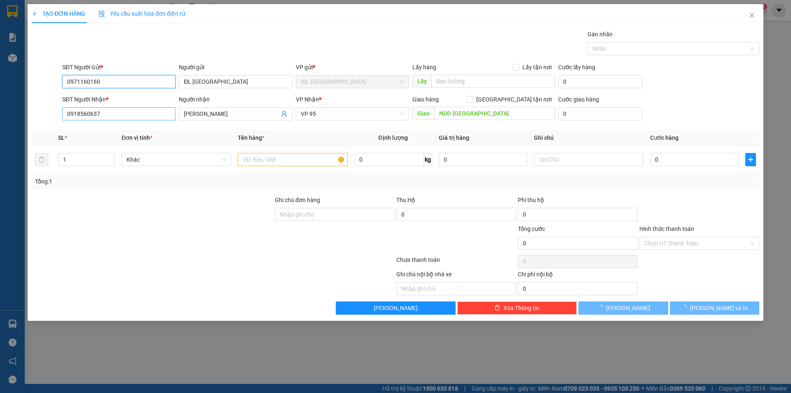
type input "0971160160"
click at [113, 114] on input "0918560637" at bounding box center [118, 113] width 113 height 13
type input "30.000"
click at [113, 114] on input "0918560637" at bounding box center [118, 113] width 113 height 13
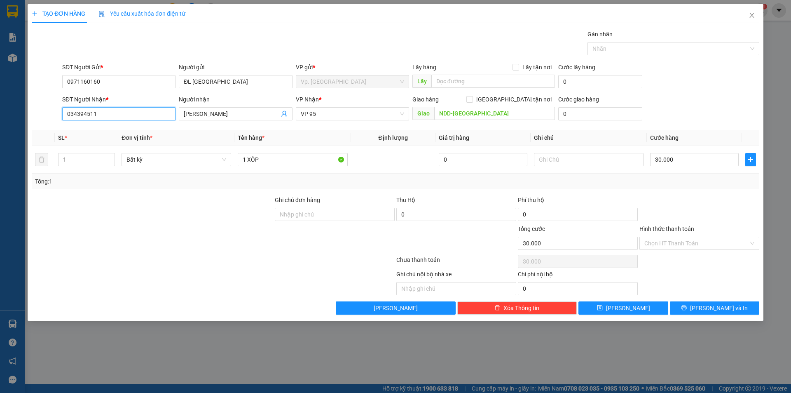
type input "0343945115"
click at [113, 128] on div "0343945115 - THƯ" at bounding box center [118, 130] width 103 height 9
type input "THƯ"
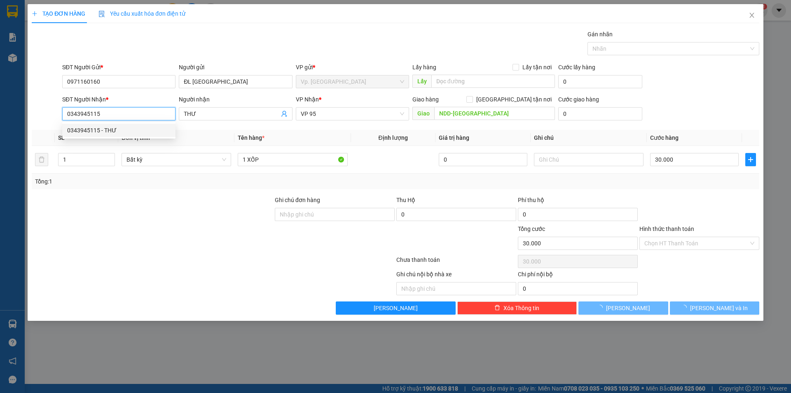
type input "60.000"
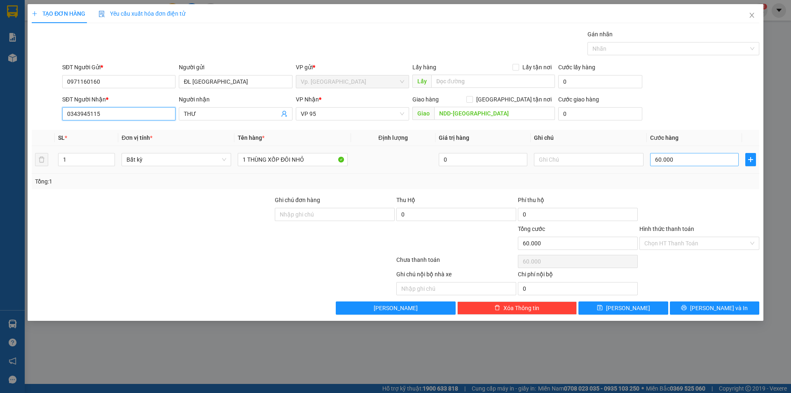
type input "0343945115"
click at [679, 157] on input "60.000" at bounding box center [694, 159] width 89 height 13
type input "5"
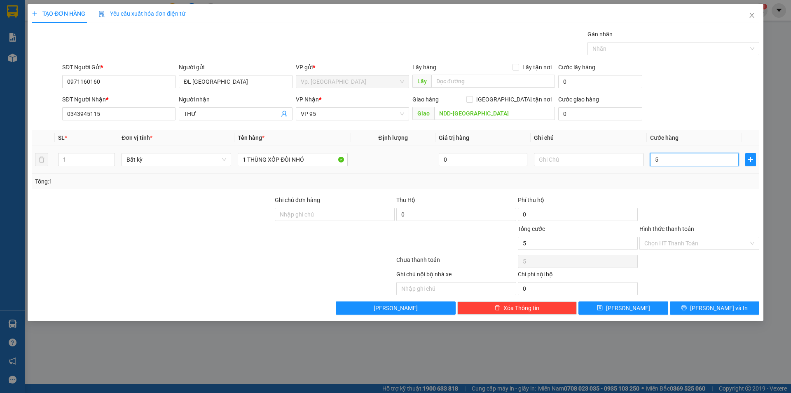
type input "50"
type input "50.000"
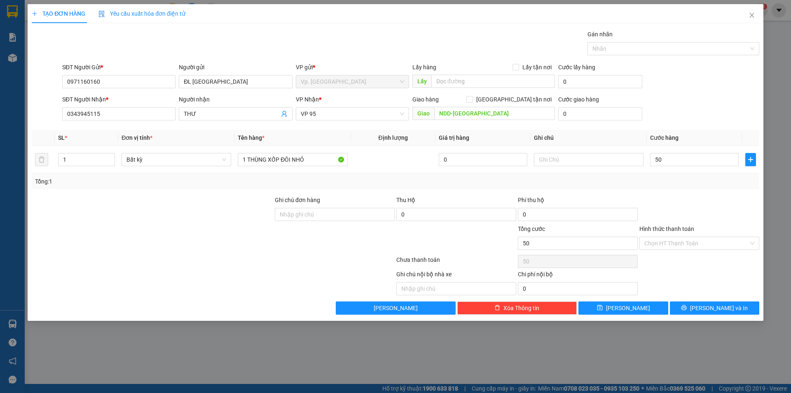
type input "50.000"
click at [667, 189] on div "Transit Pickup Surcharge Ids Transit Deliver Surcharge Ids Transit Deliver Surc…" at bounding box center [395, 172] width 727 height 285
drag, startPoint x: 280, startPoint y: 162, endPoint x: 330, endPoint y: 167, distance: 49.7
click at [330, 167] on div "1 THÙNG XỐP ĐÔI NHỎ" at bounding box center [293, 159] width 110 height 16
type input "1 THÙNG XỐP"
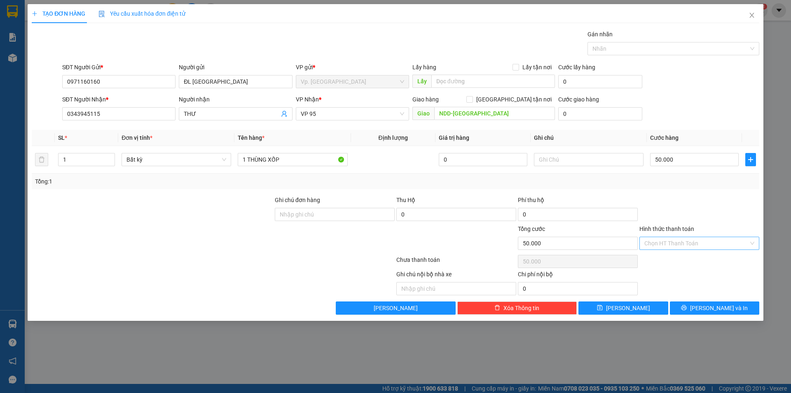
click at [724, 239] on input "Hình thức thanh toán" at bounding box center [696, 243] width 104 height 12
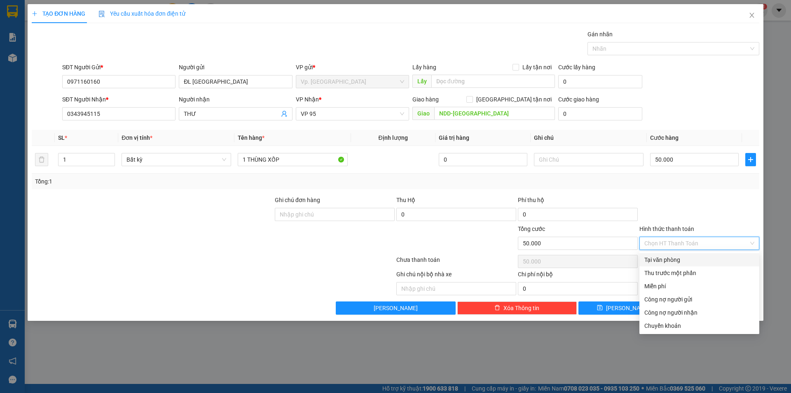
click at [709, 261] on div "Tại văn phòng" at bounding box center [699, 259] width 110 height 9
type input "0"
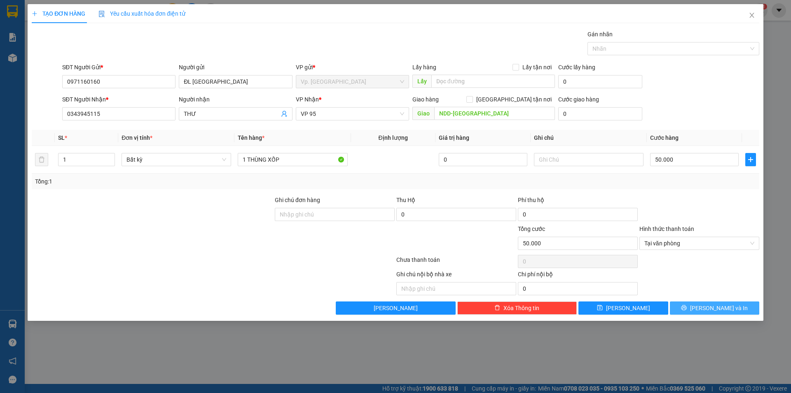
drag, startPoint x: 715, startPoint y: 290, endPoint x: 714, endPoint y: 302, distance: 12.0
click at [715, 295] on div "Transit Pickup Surcharge Ids Transit Deliver Surcharge Ids Transit Deliver Surc…" at bounding box center [395, 172] width 727 height 285
click at [714, 302] on button "[PERSON_NAME] và In" at bounding box center [714, 307] width 89 height 13
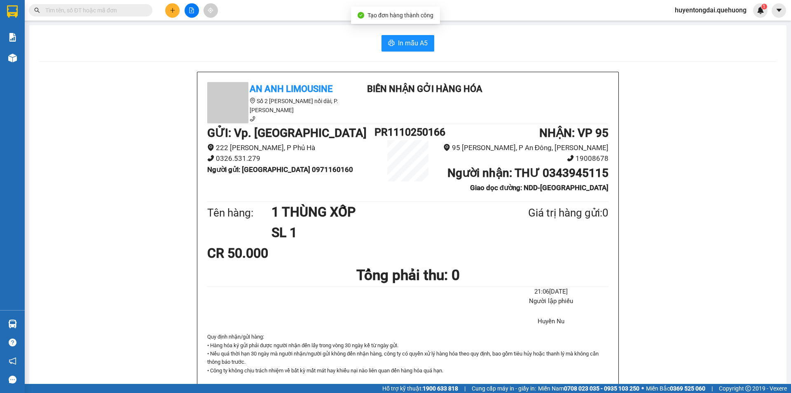
click at [167, 14] on button at bounding box center [172, 10] width 14 height 14
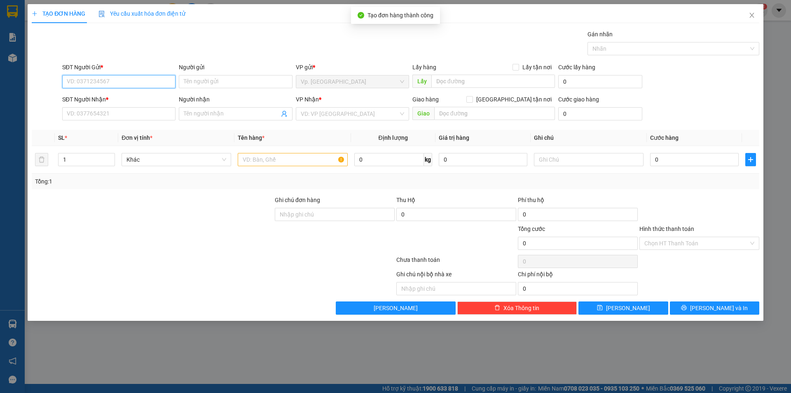
click at [124, 77] on input "SĐT Người Gửi *" at bounding box center [118, 81] width 113 height 13
paste input "0971160160"
type input "0971160160"
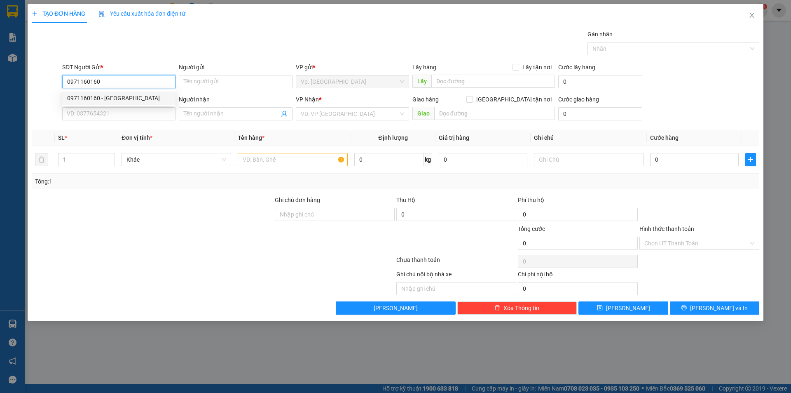
click at [119, 96] on div "0971160160 - [GEOGRAPHIC_DATA]" at bounding box center [118, 98] width 103 height 9
type input "ĐL [GEOGRAPHIC_DATA]"
type input "0343945115"
type input "THƯ"
type input "NDD-[GEOGRAPHIC_DATA]"
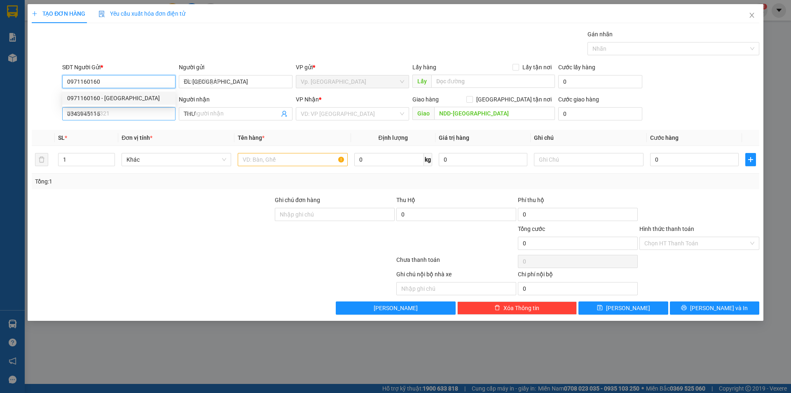
type input "50.000"
type input "0971160160"
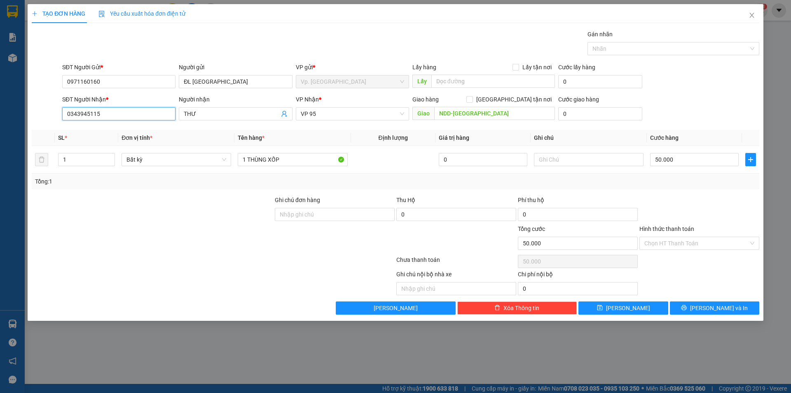
click at [100, 115] on input "0343945115" at bounding box center [118, 113] width 113 height 13
type input "0937594203"
click at [110, 132] on div "0937594203 - NHI" at bounding box center [118, 130] width 103 height 9
type input "NHI"
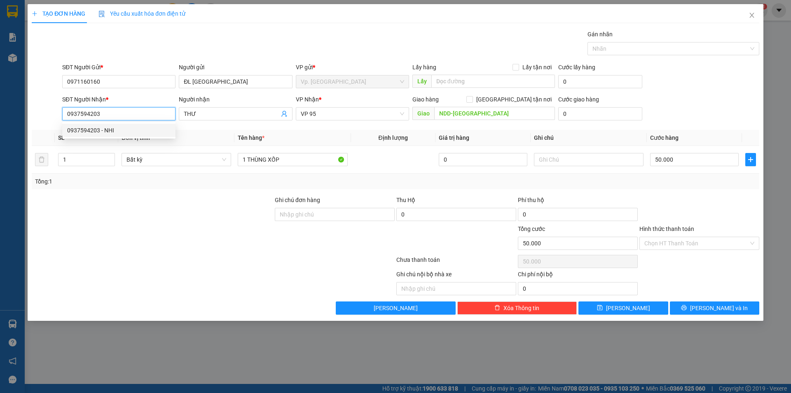
type input "ADV QS"
type input "30.000"
click at [317, 110] on span "[PERSON_NAME]" at bounding box center [352, 114] width 103 height 12
type input "0937594203"
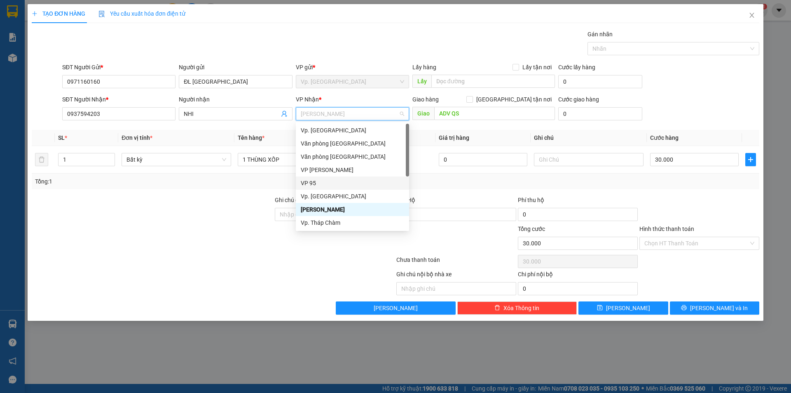
click at [323, 182] on div "VP 95" at bounding box center [352, 182] width 103 height 9
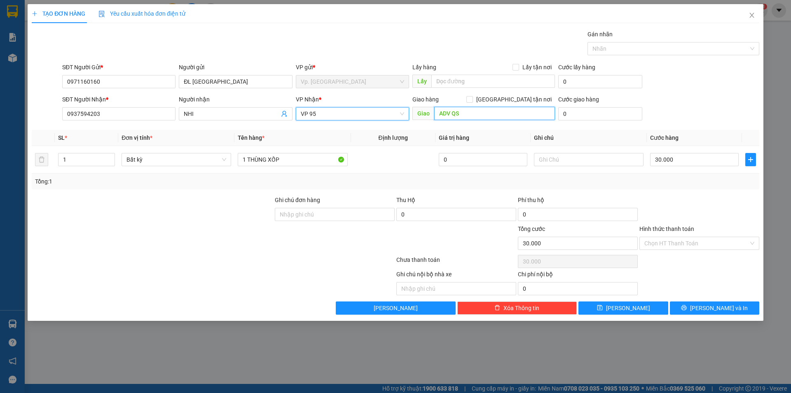
click at [468, 107] on input "ADV QS" at bounding box center [494, 113] width 121 height 13
type input "[GEOGRAPHIC_DATA]"
click at [667, 164] on input "30.000" at bounding box center [694, 159] width 89 height 13
type input "4"
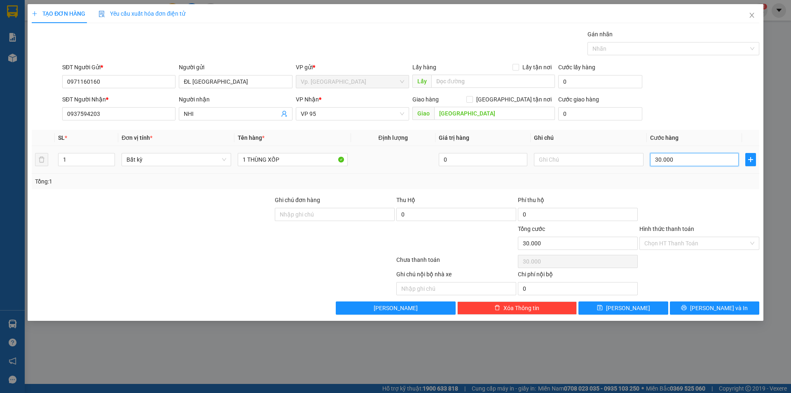
type input "4"
type input "40"
click at [664, 174] on div "Tổng: 1" at bounding box center [395, 181] width 727 height 16
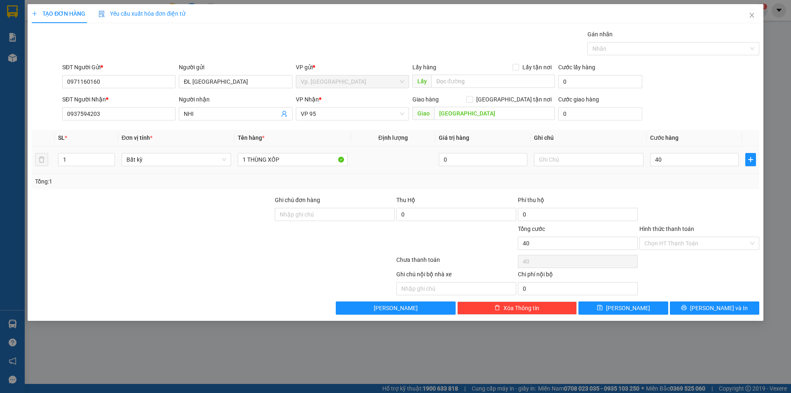
type input "40.000"
click at [666, 204] on div at bounding box center [700, 209] width 122 height 29
click at [674, 243] on input "Hình thức thanh toán" at bounding box center [696, 243] width 104 height 12
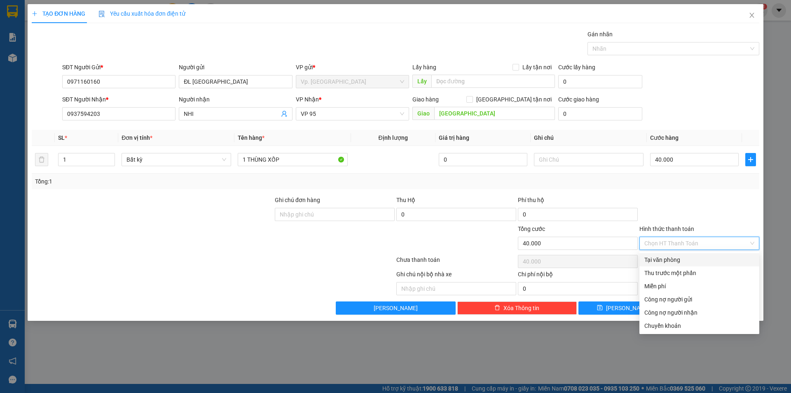
click at [677, 254] on div "Tại văn phòng" at bounding box center [699, 259] width 120 height 13
type input "0"
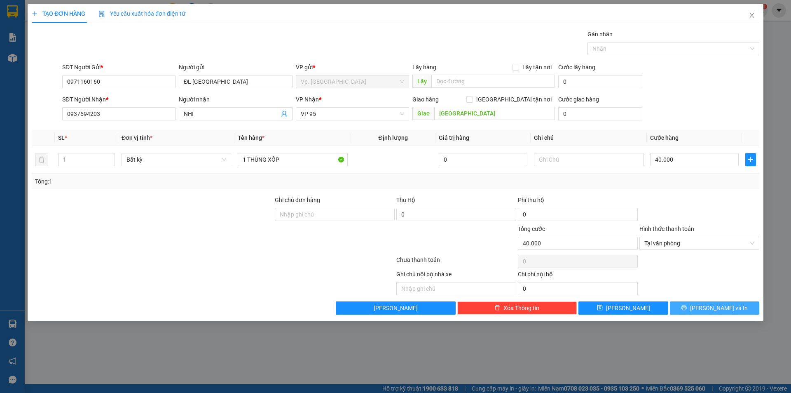
click at [710, 306] on span "[PERSON_NAME] và In" at bounding box center [719, 307] width 58 height 9
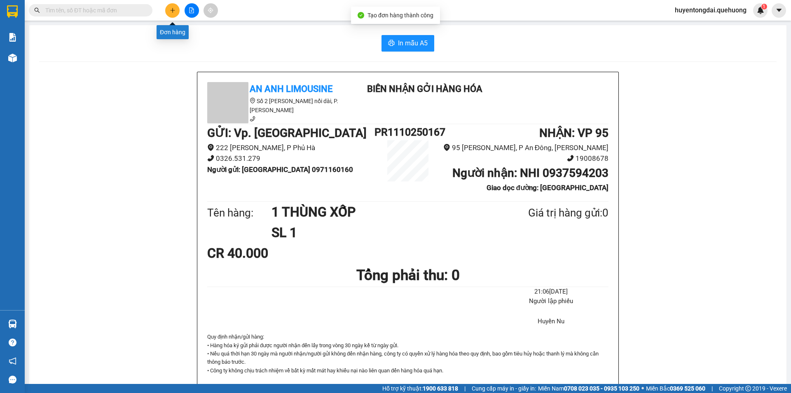
click at [166, 12] on button at bounding box center [172, 10] width 14 height 14
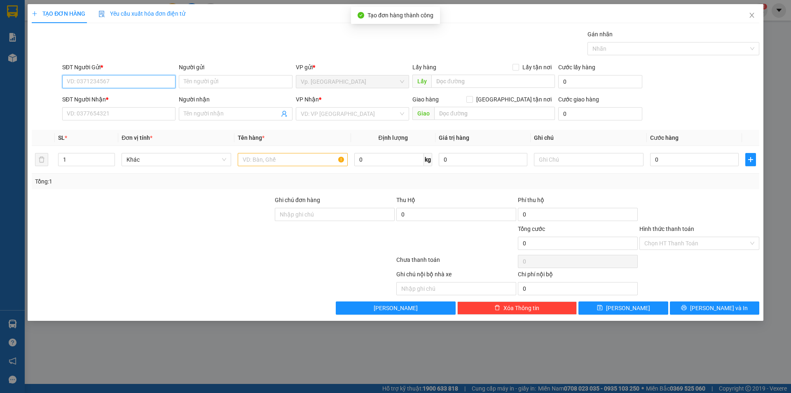
click at [153, 85] on input "SĐT Người Gửi *" at bounding box center [118, 81] width 113 height 13
paste input "0971160160"
type input "0971160160"
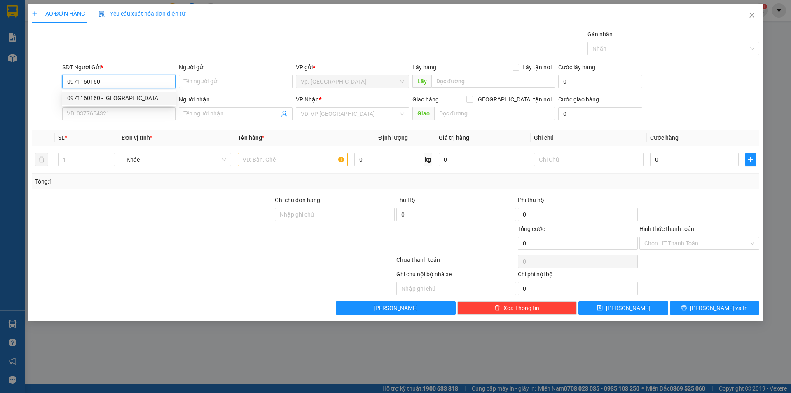
click at [110, 97] on div "0971160160 - [GEOGRAPHIC_DATA]" at bounding box center [118, 98] width 103 height 9
type input "ĐL [GEOGRAPHIC_DATA]"
type input "0937594203"
type input "NHI"
type input "[GEOGRAPHIC_DATA]"
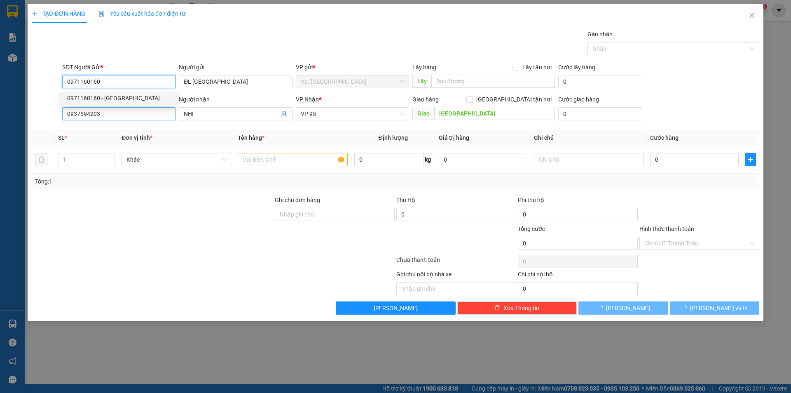
type input "0971160160"
click at [111, 113] on input "0937594203" at bounding box center [118, 113] width 113 height 13
type input "40.000"
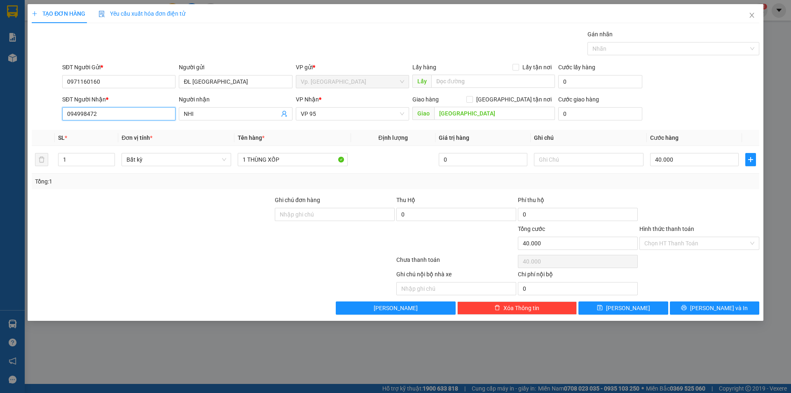
type input "0949984727"
click at [113, 133] on div "0949984727 - TRANG" at bounding box center [118, 130] width 103 height 9
type input "TRANG"
type input "QS"
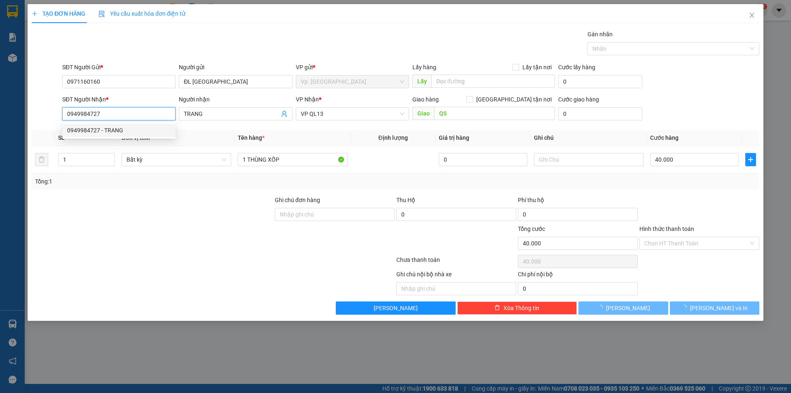
type input "0"
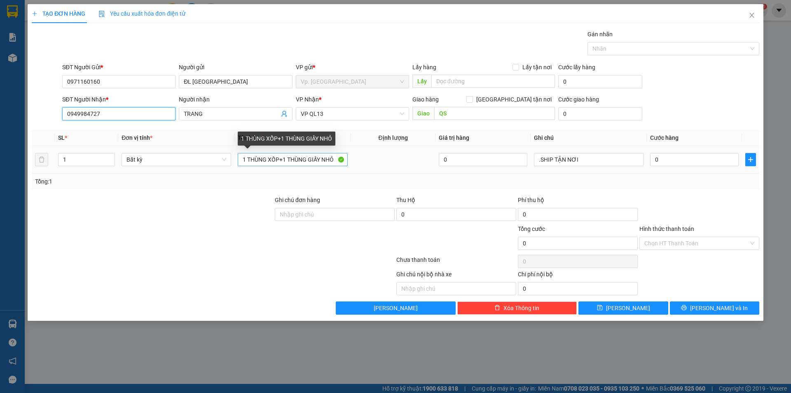
type input "0949984727"
drag, startPoint x: 277, startPoint y: 162, endPoint x: 313, endPoint y: 162, distance: 35.8
click at [313, 162] on input "1 THÙNG XỐP+1 THÙNG GIẤY NHỎ" at bounding box center [293, 159] width 110 height 13
click at [282, 162] on input "1 THÙNG XỐP+1 THÙNG GIẤY NHỎ" at bounding box center [293, 159] width 110 height 13
click at [280, 161] on input "1 THÙNG XỐP+1 THÙNG GIẤY NHỎ" at bounding box center [293, 159] width 110 height 13
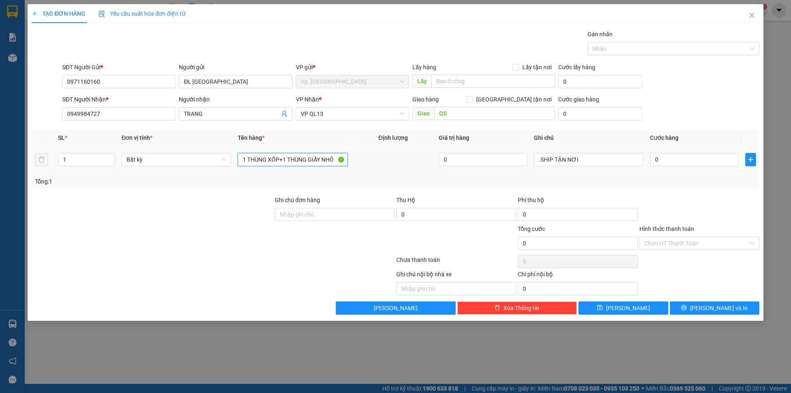
drag, startPoint x: 280, startPoint y: 161, endPoint x: 322, endPoint y: 167, distance: 42.1
click at [322, 167] on div "1 THÙNG XỐP+1 THÙNG GIẤY NHỎ" at bounding box center [293, 159] width 110 height 16
type input "1 THÙNG XỐP NHỎ"
click at [681, 157] on input "0" at bounding box center [694, 159] width 89 height 13
type input "3"
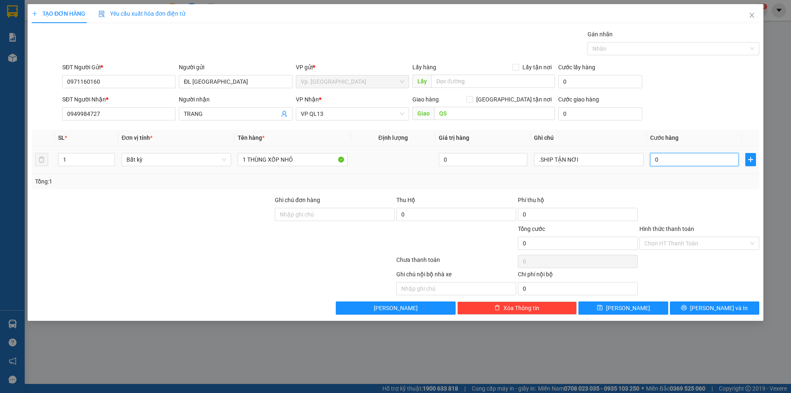
type input "3"
type input "30"
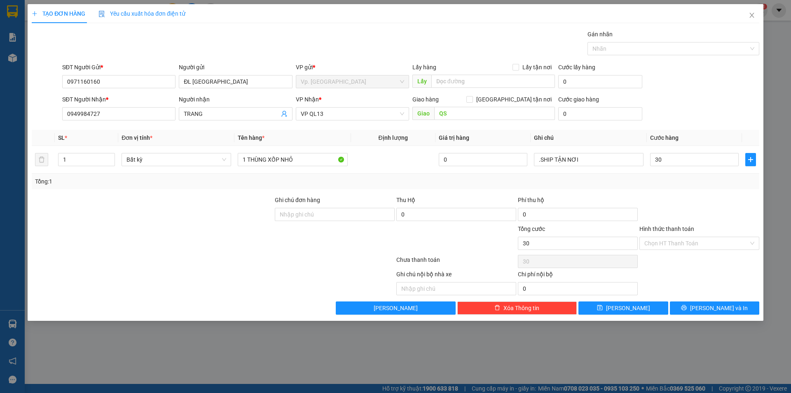
type input "30.000"
click at [684, 182] on div "Tổng: 1" at bounding box center [395, 181] width 721 height 9
drag, startPoint x: 587, startPoint y: 160, endPoint x: 491, endPoint y: 178, distance: 97.5
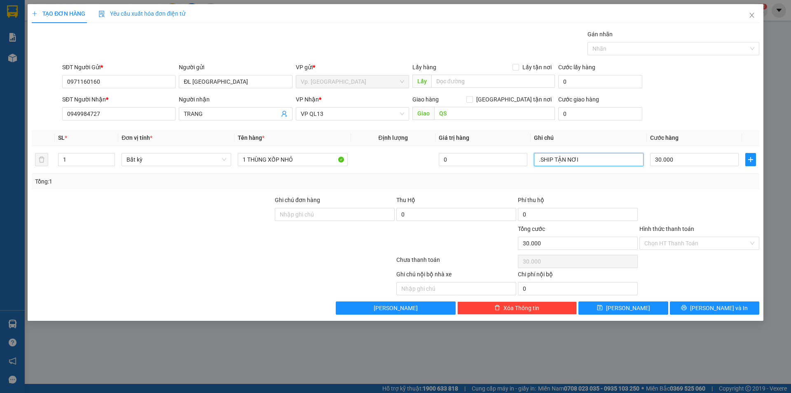
click at [491, 178] on div "SL * Đơn vị tính * Tên hàng * Định lượng Giá trị hàng Ghi chú Cước hàng 1 Bất k…" at bounding box center [395, 159] width 727 height 59
click at [700, 242] on input "Hình thức thanh toán" at bounding box center [696, 243] width 104 height 12
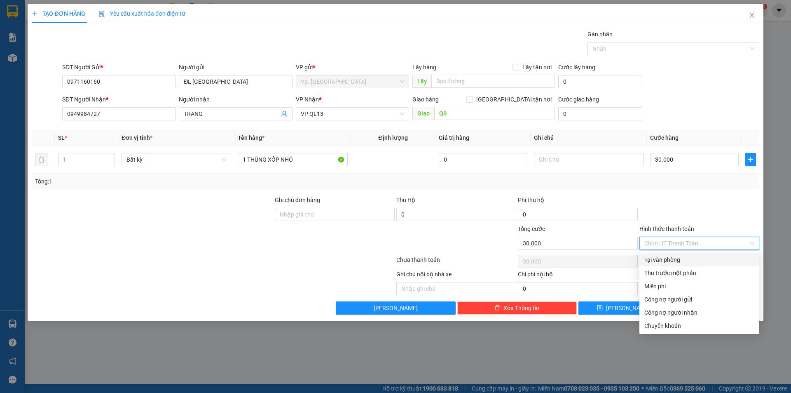
click at [681, 260] on div "Tại văn phòng" at bounding box center [699, 259] width 110 height 9
type input "0"
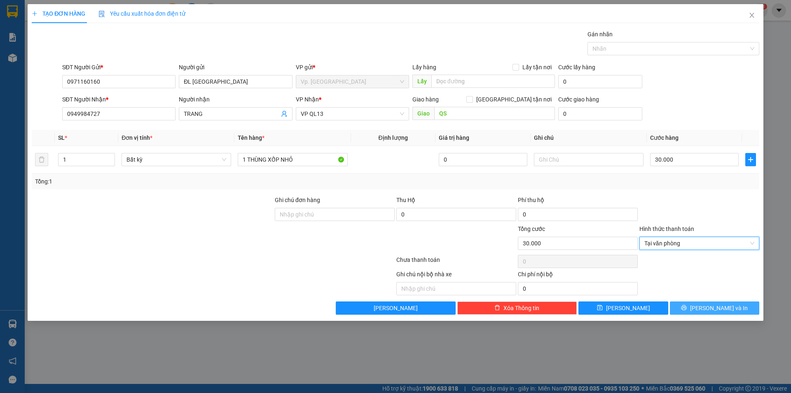
drag, startPoint x: 721, startPoint y: 307, endPoint x: 724, endPoint y: 303, distance: 4.8
click at [721, 307] on span "[PERSON_NAME] và In" at bounding box center [719, 307] width 58 height 9
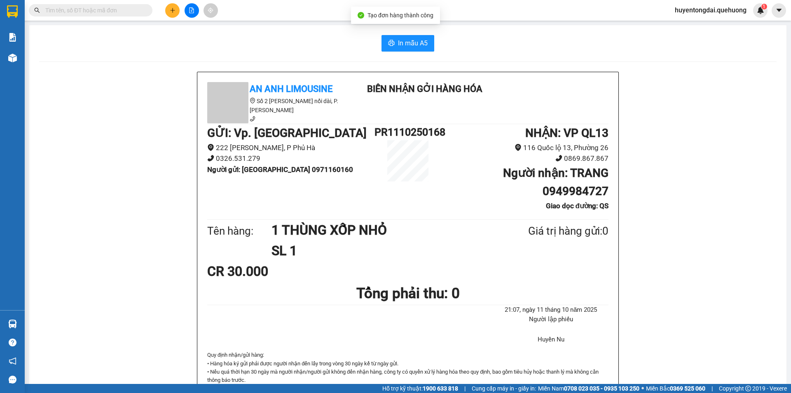
click at [175, 9] on button at bounding box center [172, 10] width 14 height 14
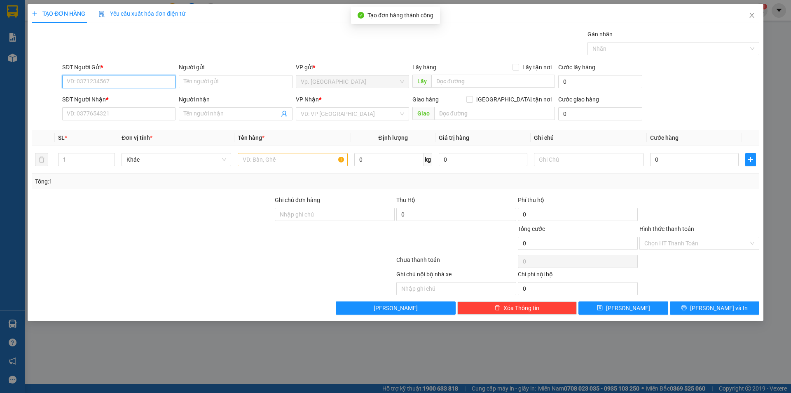
click at [137, 83] on input "SĐT Người Gửi *" at bounding box center [118, 81] width 113 height 13
paste input "0971160160"
type input "0971160160"
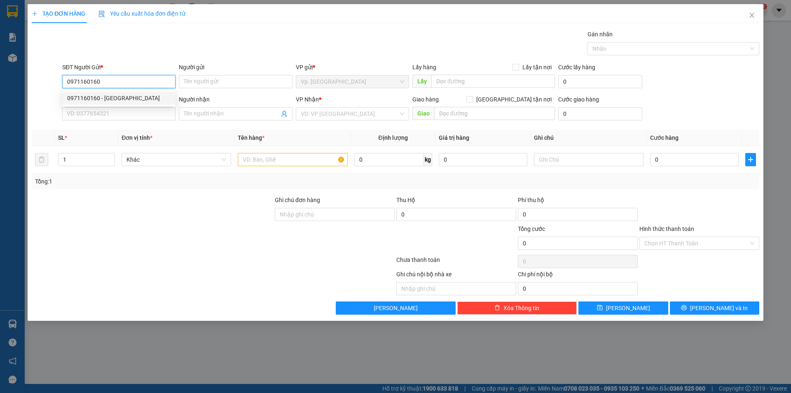
click at [108, 96] on div "0971160160 - [GEOGRAPHIC_DATA]" at bounding box center [118, 98] width 103 height 9
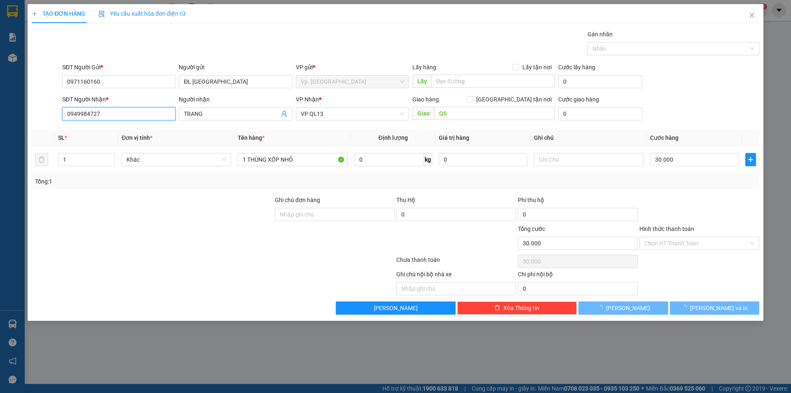
click at [117, 115] on input "0949984727" at bounding box center [118, 113] width 113 height 13
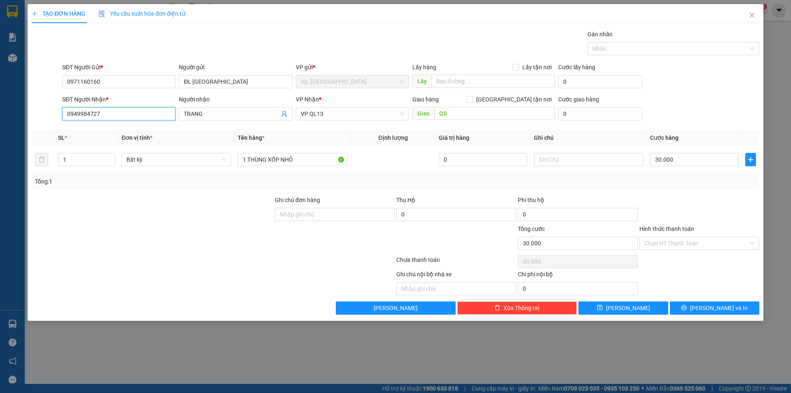
click at [117, 115] on input "0949984727" at bounding box center [118, 113] width 113 height 13
click at [103, 129] on div "0934135448 - LỘC" at bounding box center [118, 130] width 103 height 9
click at [196, 116] on input "LỘC" at bounding box center [231, 113] width 95 height 9
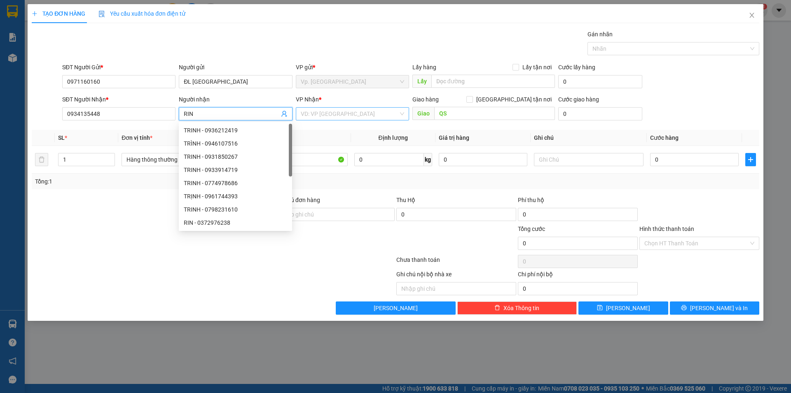
click at [330, 108] on input "search" at bounding box center [350, 114] width 98 height 12
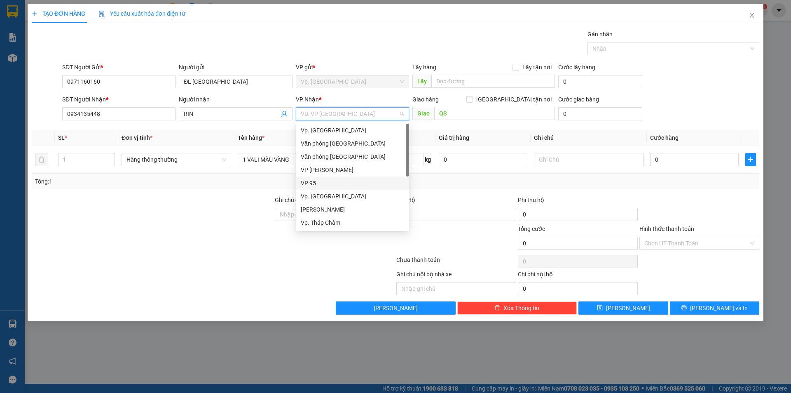
scroll to position [66, 0]
click at [316, 180] on div "VP QL13" at bounding box center [352, 182] width 103 height 9
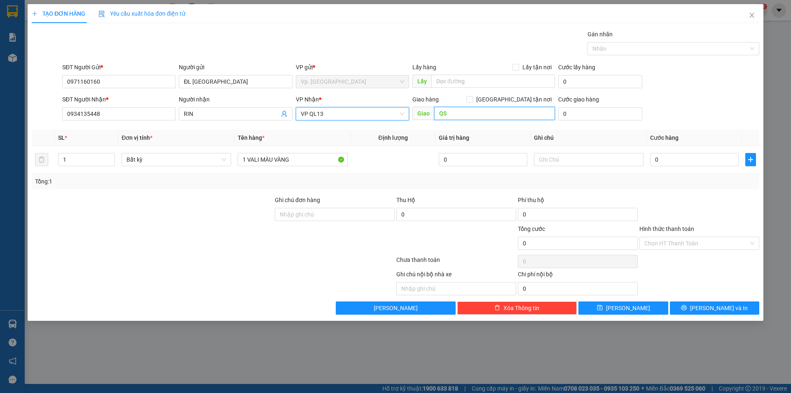
click at [478, 111] on input "QS" at bounding box center [494, 113] width 121 height 13
click at [294, 126] on div "Transit Pickup Surcharge Ids Transit Deliver Surcharge Ids Transit Deliver Surc…" at bounding box center [395, 172] width 727 height 285
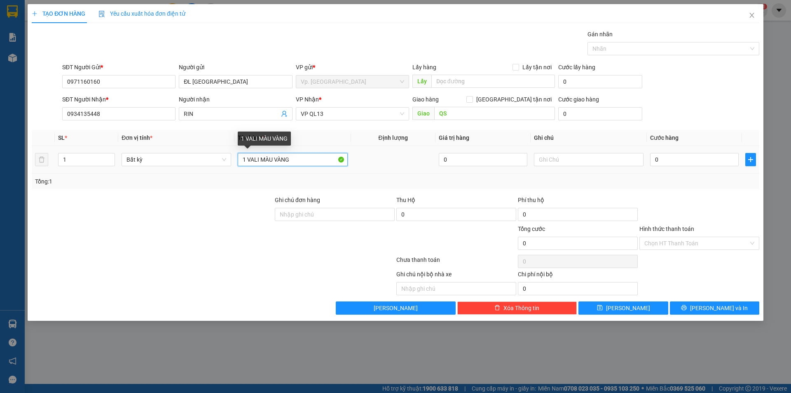
click at [285, 161] on input "1 VALI MÀU VÀNG" at bounding box center [293, 159] width 110 height 13
drag, startPoint x: 248, startPoint y: 164, endPoint x: 320, endPoint y: 164, distance: 71.7
click at [320, 164] on input "1 VALI MÀU VÀNG" at bounding box center [293, 159] width 110 height 13
click at [652, 160] on input "0" at bounding box center [694, 159] width 89 height 13
click at [670, 191] on div "Transit Pickup Surcharge Ids Transit Deliver Surcharge Ids Transit Deliver Surc…" at bounding box center [395, 172] width 727 height 285
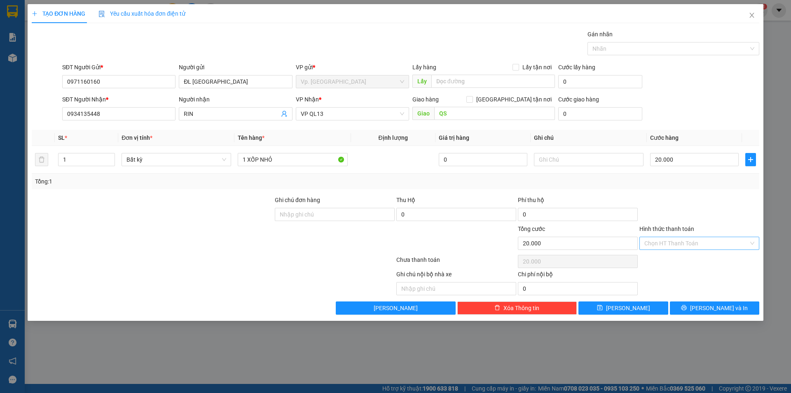
drag, startPoint x: 682, startPoint y: 252, endPoint x: 682, endPoint y: 241, distance: 11.1
click at [682, 251] on div "Hình thức thanh toán Chọn HT Thanh Toán" at bounding box center [699, 238] width 120 height 29
click at [682, 241] on input "Hình thức thanh toán" at bounding box center [696, 243] width 104 height 12
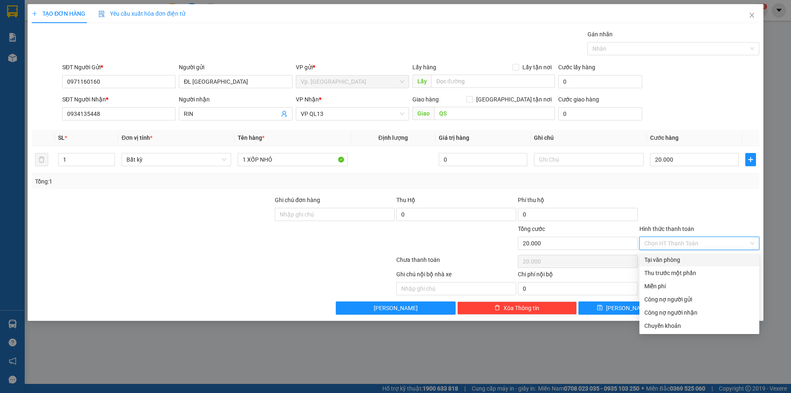
click at [680, 255] on div "Tại văn phòng" at bounding box center [699, 259] width 110 height 9
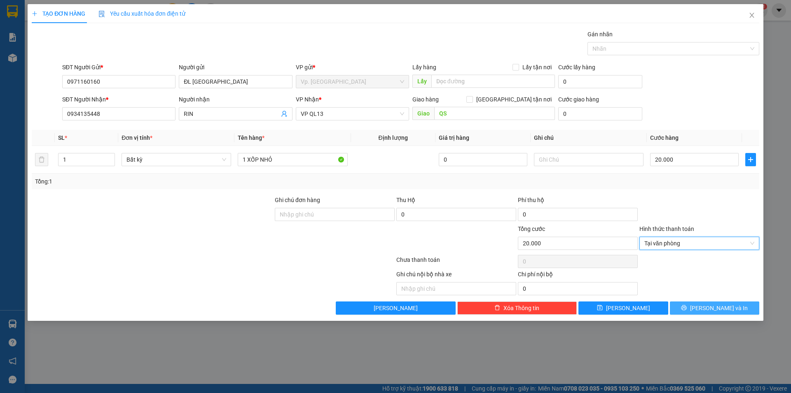
click at [718, 303] on span "[PERSON_NAME] và In" at bounding box center [719, 307] width 58 height 9
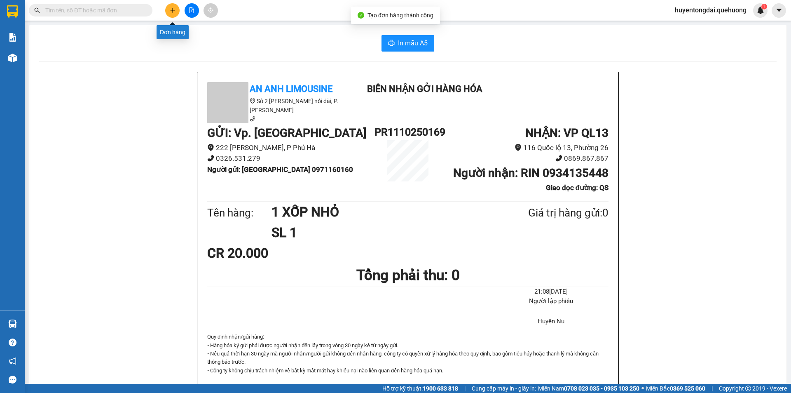
click at [175, 7] on button at bounding box center [172, 10] width 14 height 14
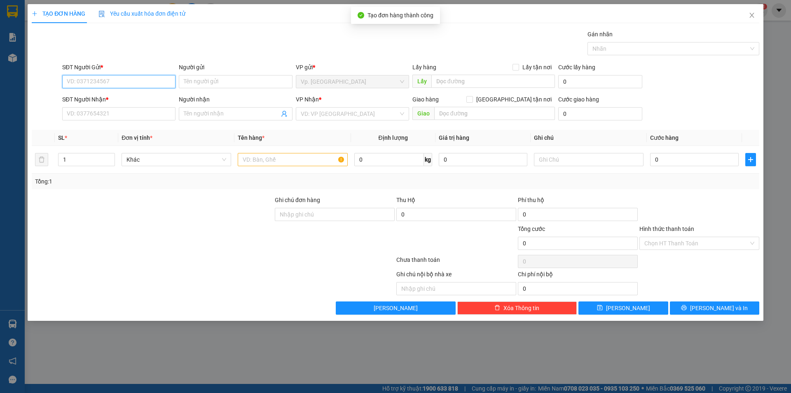
click at [129, 80] on input "SĐT Người Gửi *" at bounding box center [118, 81] width 113 height 13
paste input "0971160160"
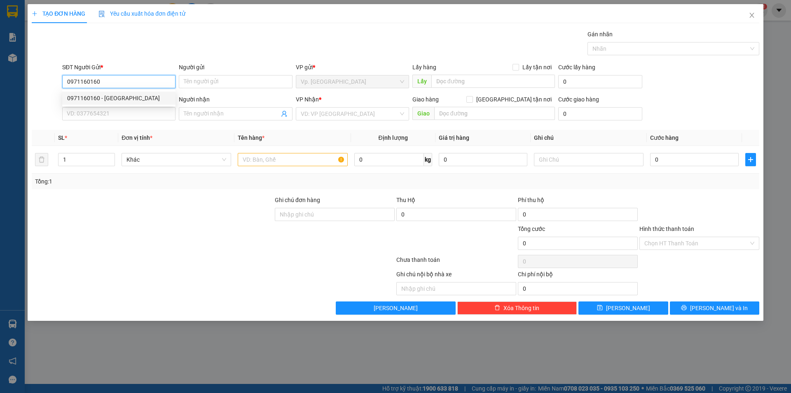
click at [125, 102] on div "0971160160 - [GEOGRAPHIC_DATA]" at bounding box center [118, 98] width 103 height 9
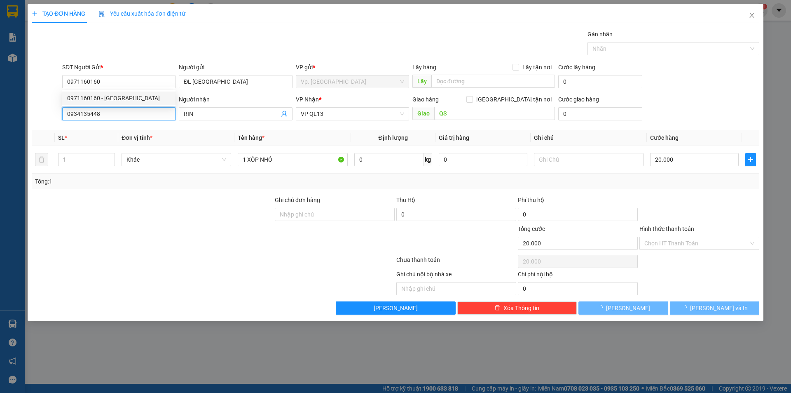
click at [128, 117] on input "0934135448" at bounding box center [118, 113] width 113 height 13
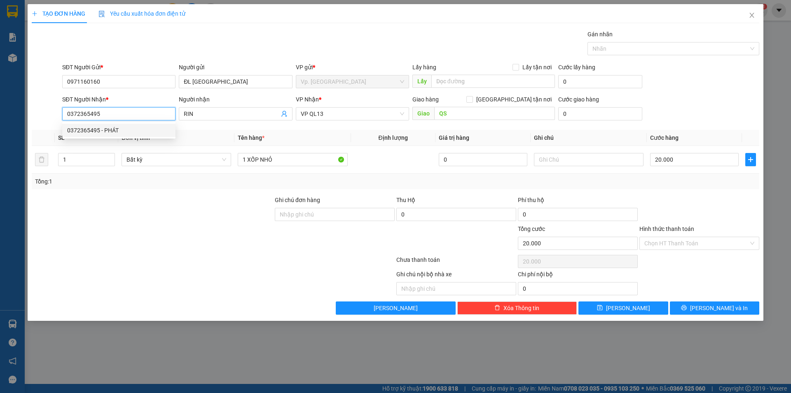
click at [124, 126] on div "0372365495 - PHÁT" at bounding box center [118, 130] width 103 height 9
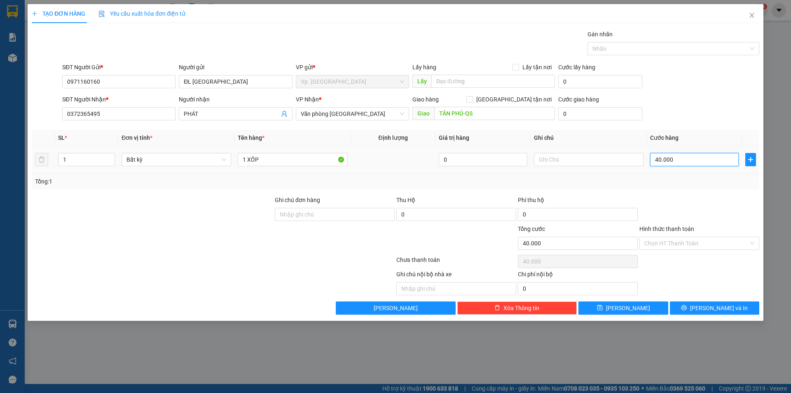
click at [692, 161] on input "40.000" at bounding box center [694, 159] width 89 height 13
click at [727, 201] on div at bounding box center [700, 209] width 122 height 29
click at [696, 241] on input "Hình thức thanh toán" at bounding box center [696, 243] width 104 height 12
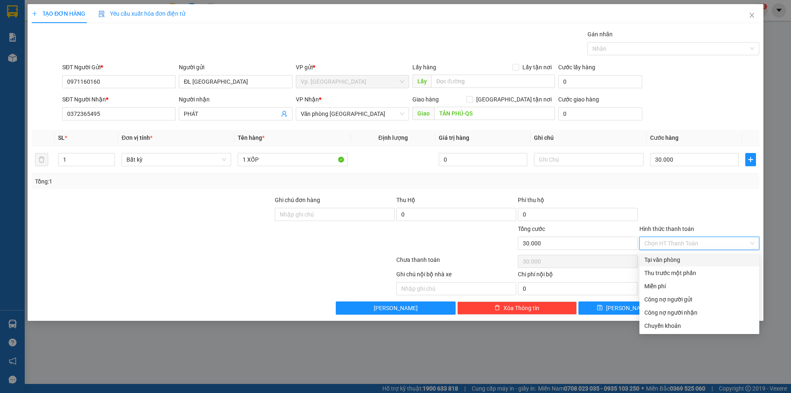
click at [691, 256] on div "Tại văn phòng" at bounding box center [699, 259] width 110 height 9
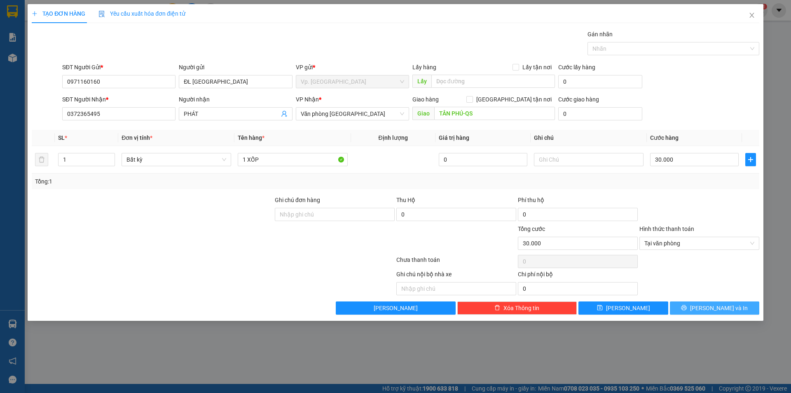
click at [709, 307] on span "[PERSON_NAME] và In" at bounding box center [719, 307] width 58 height 9
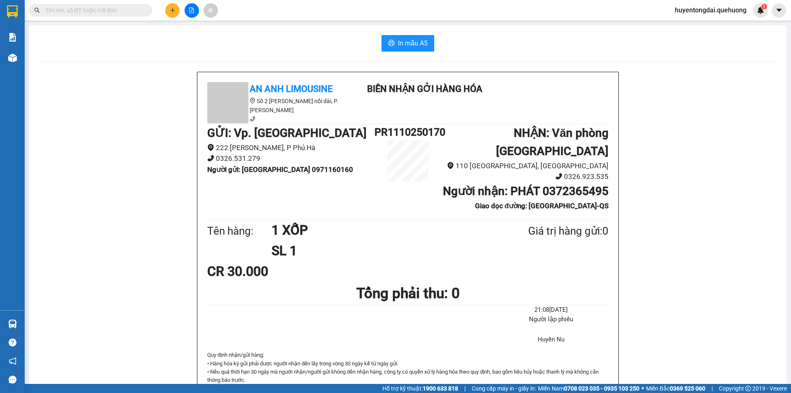
click at [170, 7] on icon "plus" at bounding box center [173, 10] width 6 height 6
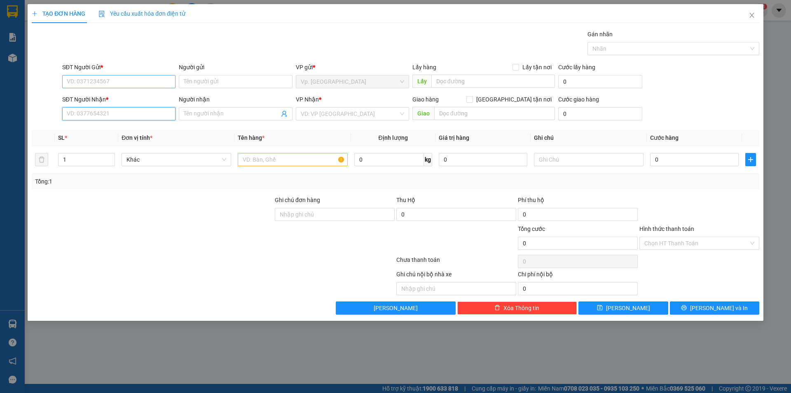
drag, startPoint x: 87, startPoint y: 114, endPoint x: 100, endPoint y: 80, distance: 35.9
click at [87, 114] on input "SĐT Người Nhận *" at bounding box center [118, 113] width 113 height 13
click at [100, 80] on input "SĐT Người Gửi *" at bounding box center [118, 81] width 113 height 13
click at [120, 97] on div "0942174021 - ĐL ĐỒNG MÉ" at bounding box center [118, 98] width 103 height 9
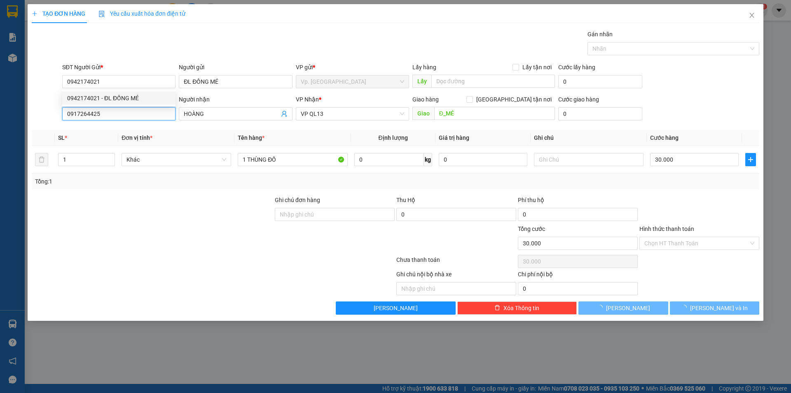
click at [122, 116] on input "0917264425" at bounding box center [118, 113] width 113 height 13
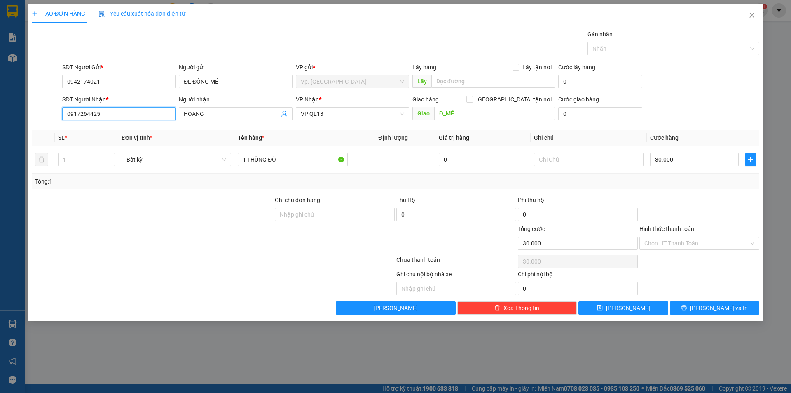
click at [122, 116] on input "0917264425" at bounding box center [118, 113] width 113 height 13
click at [84, 117] on input "098336215" at bounding box center [118, 113] width 113 height 13
click at [110, 131] on div "0983336215 - NHI" at bounding box center [118, 130] width 103 height 9
click at [382, 114] on span "[PERSON_NAME]" at bounding box center [352, 114] width 103 height 12
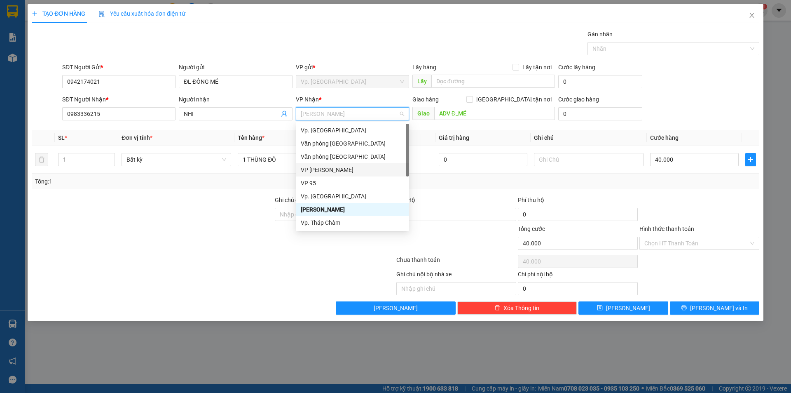
click at [336, 176] on div "VP [PERSON_NAME]" at bounding box center [352, 169] width 113 height 13
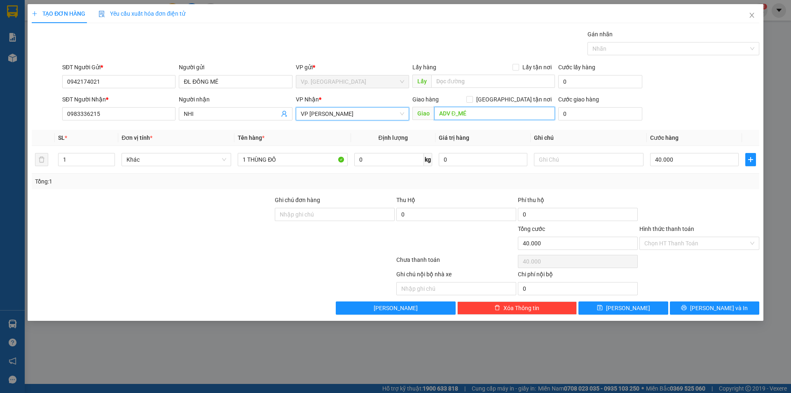
click at [449, 116] on input "ADV Đ_MÉ" at bounding box center [494, 113] width 121 height 13
click at [389, 110] on span "VP [PERSON_NAME]" at bounding box center [352, 114] width 103 height 12
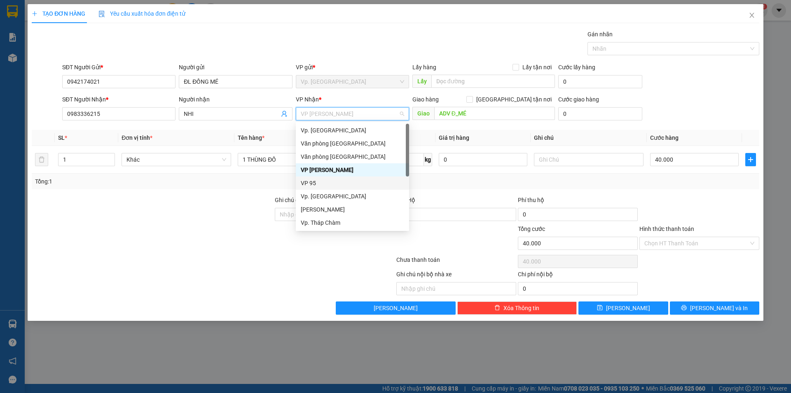
click at [307, 182] on div "VP 95" at bounding box center [352, 182] width 103 height 9
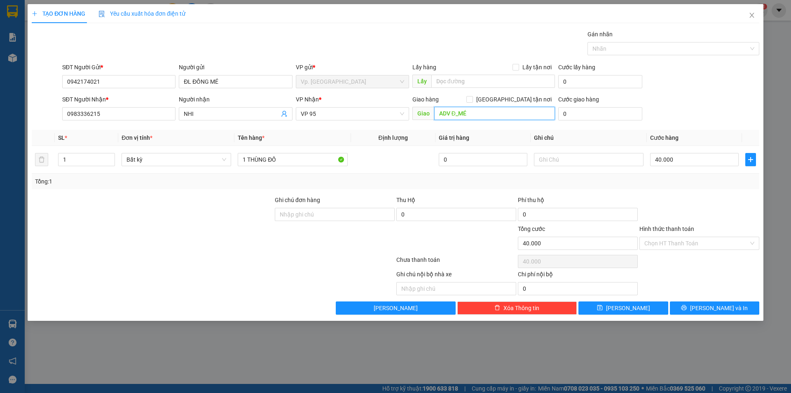
click at [479, 117] on input "ADV Đ_MÉ" at bounding box center [494, 113] width 121 height 13
click at [665, 245] on input "Hình thức thanh toán" at bounding box center [696, 243] width 104 height 12
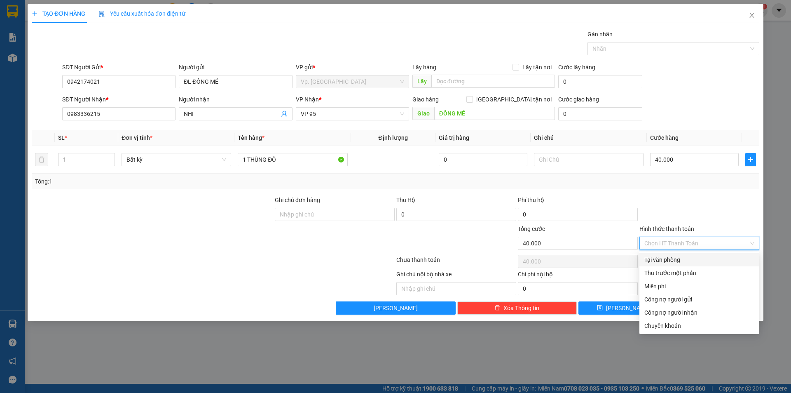
drag, startPoint x: 674, startPoint y: 258, endPoint x: 694, endPoint y: 278, distance: 28.3
click at [674, 259] on div "Tại văn phòng" at bounding box center [699, 259] width 110 height 9
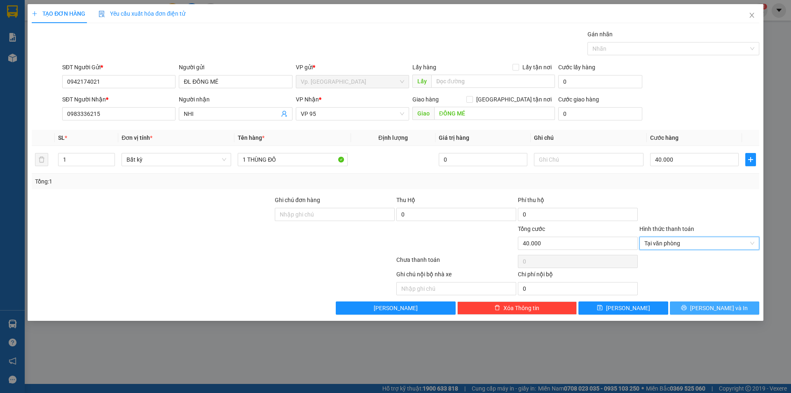
click at [687, 305] on icon "printer" at bounding box center [684, 307] width 6 height 6
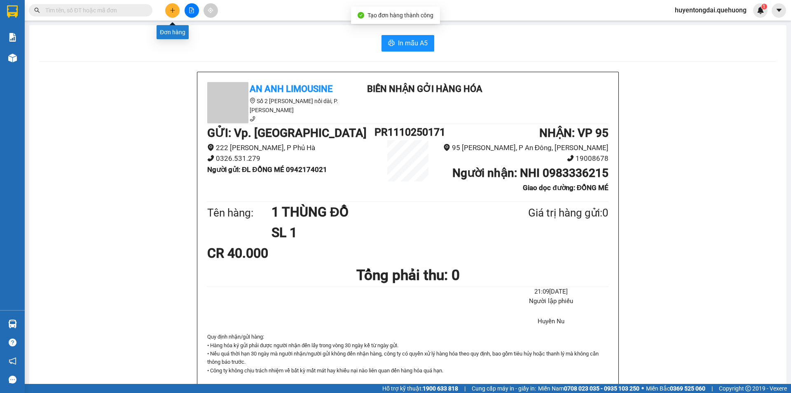
click at [171, 13] on button at bounding box center [172, 10] width 14 height 14
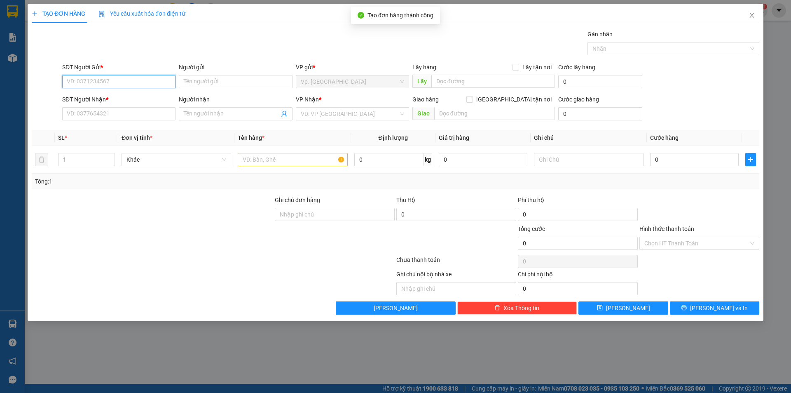
click at [130, 83] on input "SĐT Người Gửi *" at bounding box center [118, 81] width 113 height 13
paste input "0971160160"
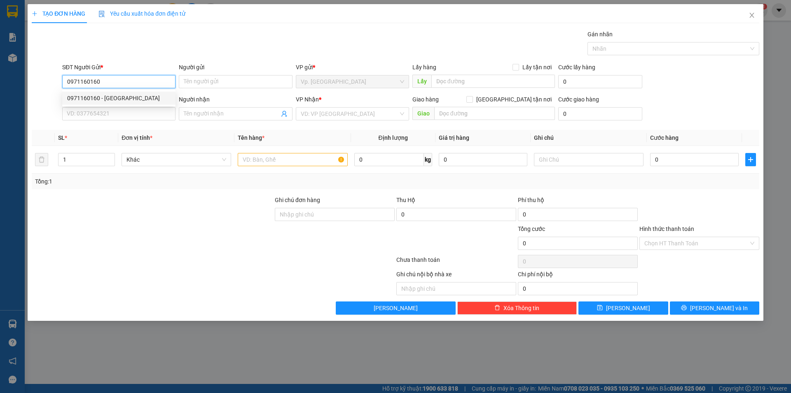
click at [130, 83] on input "0971160160" at bounding box center [118, 81] width 113 height 13
click at [129, 96] on div "0942174021 - ĐL ĐỒNG MÉ" at bounding box center [118, 98] width 103 height 9
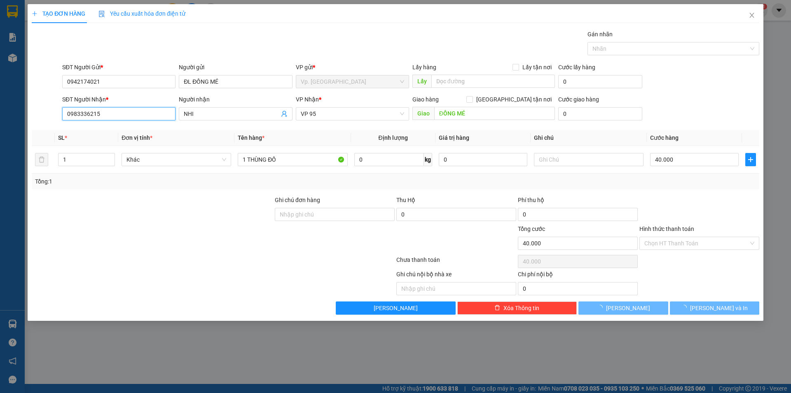
click at [129, 115] on input "0983336215" at bounding box center [118, 113] width 113 height 13
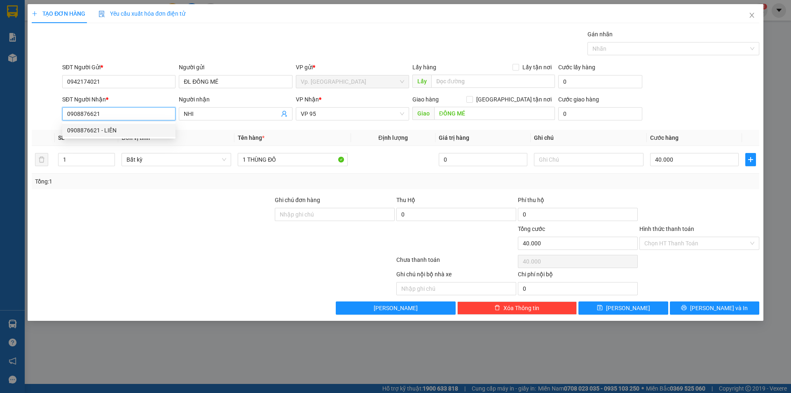
click at [126, 133] on div "0908876621 - LIÊN" at bounding box center [118, 130] width 103 height 9
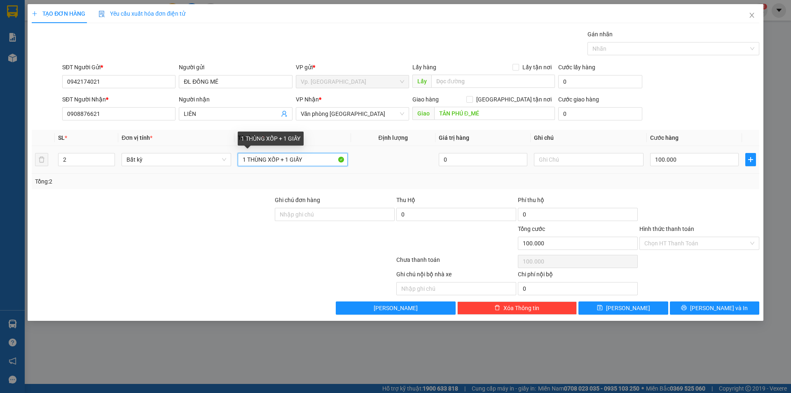
drag, startPoint x: 269, startPoint y: 163, endPoint x: 329, endPoint y: 163, distance: 60.1
click at [329, 163] on input "1 THÙNG XỐP + 1 GIẤY" at bounding box center [293, 159] width 110 height 13
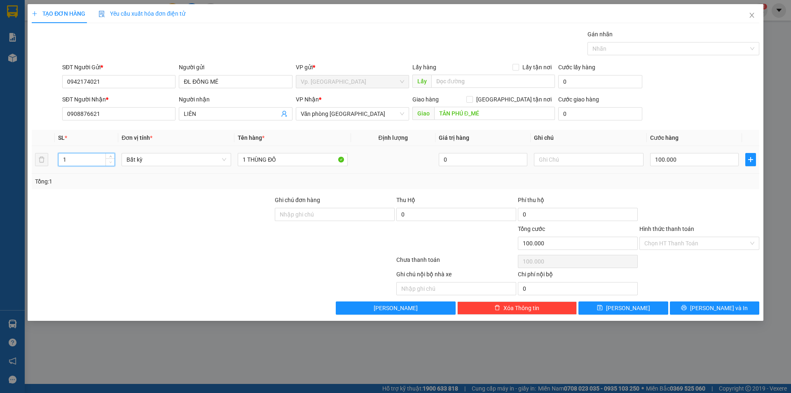
click at [110, 162] on icon "down" at bounding box center [110, 162] width 2 height 2
click at [706, 158] on input "100.000" at bounding box center [694, 159] width 89 height 13
click at [697, 192] on div "Transit Pickup Surcharge Ids Transit Deliver Surcharge Ids Transit Deliver Surc…" at bounding box center [395, 172] width 727 height 285
click at [702, 241] on input "Hình thức thanh toán" at bounding box center [696, 243] width 104 height 12
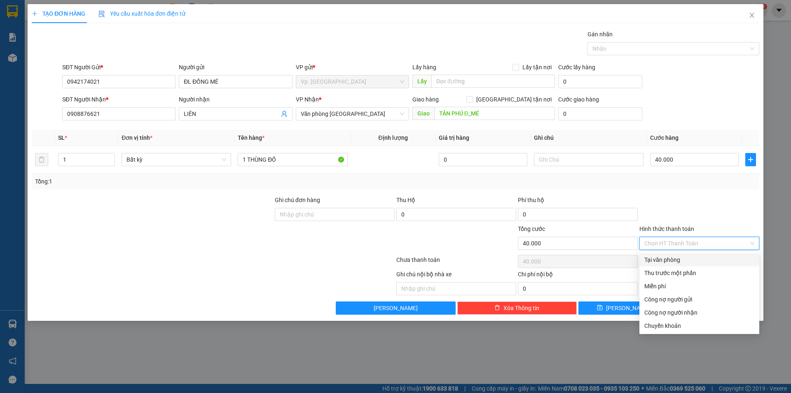
click at [697, 255] on div "Tại văn phòng" at bounding box center [699, 259] width 120 height 13
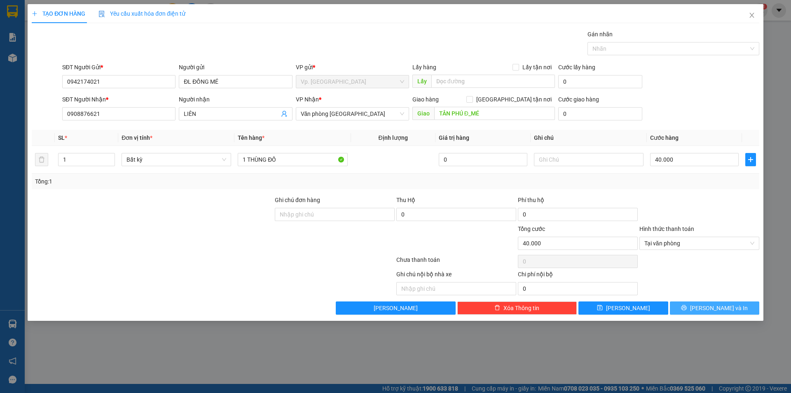
click at [718, 309] on span "[PERSON_NAME] và In" at bounding box center [719, 307] width 58 height 9
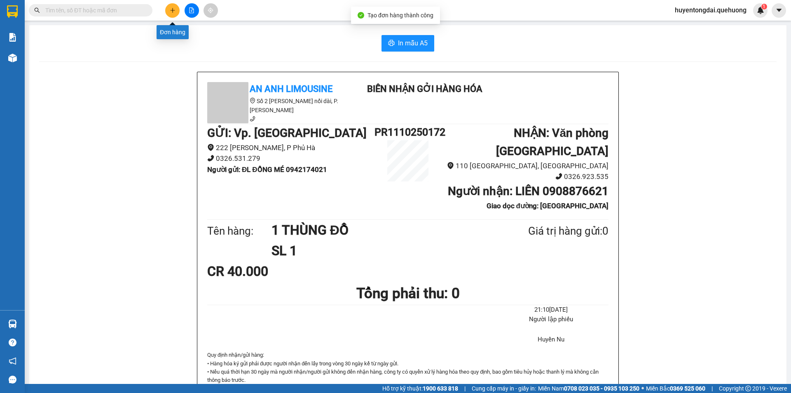
click at [175, 9] on button at bounding box center [172, 10] width 14 height 14
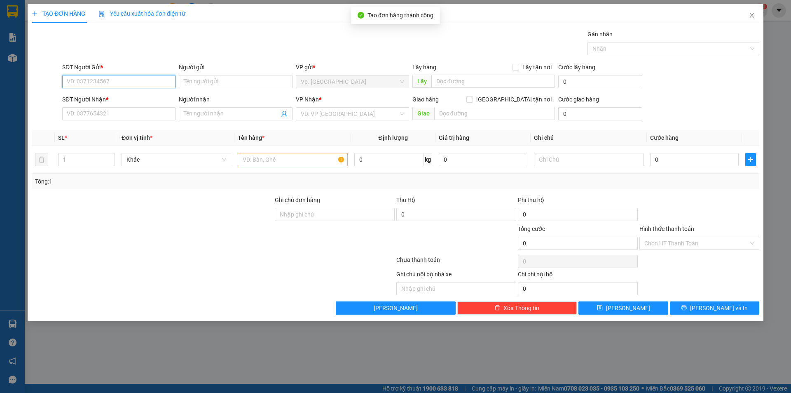
click at [114, 84] on input "SĐT Người Gửi *" at bounding box center [118, 81] width 113 height 13
click at [112, 102] on div "0942174021 - ĐL ĐỒNG MÉ" at bounding box center [118, 98] width 103 height 9
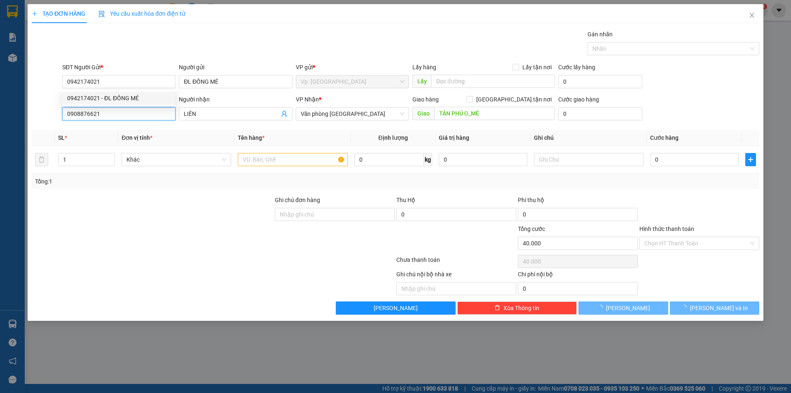
click at [108, 119] on input "0908876621" at bounding box center [118, 113] width 113 height 13
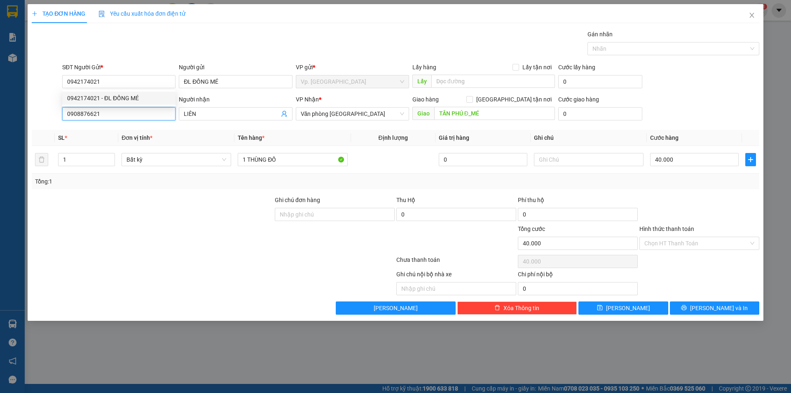
click at [108, 119] on input "0908876621" at bounding box center [118, 113] width 113 height 13
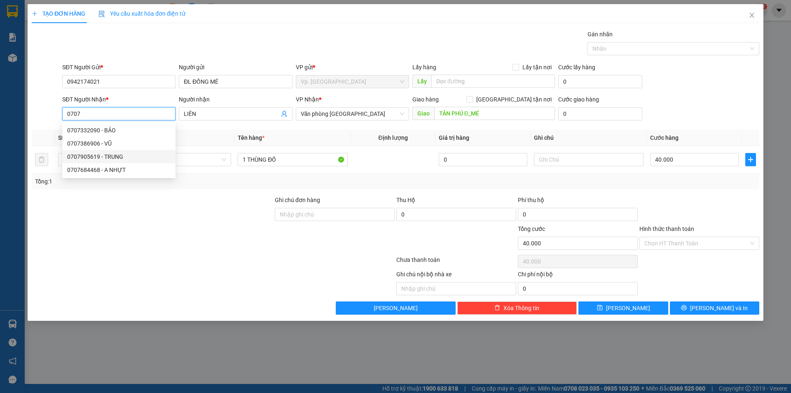
click at [106, 156] on div "0707905619 - TRUNG" at bounding box center [118, 156] width 103 height 9
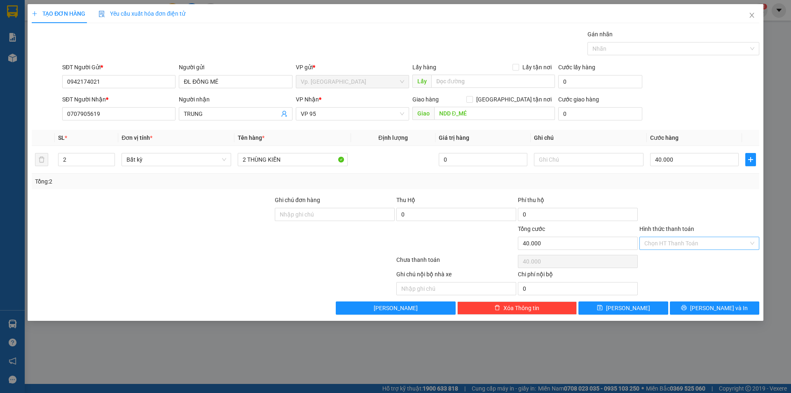
click at [679, 243] on input "Hình thức thanh toán" at bounding box center [696, 243] width 104 height 12
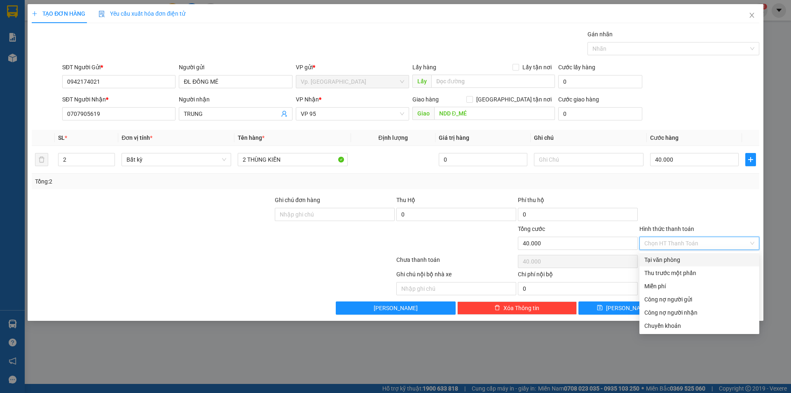
click at [676, 256] on div "Tại văn phòng" at bounding box center [699, 259] width 110 height 9
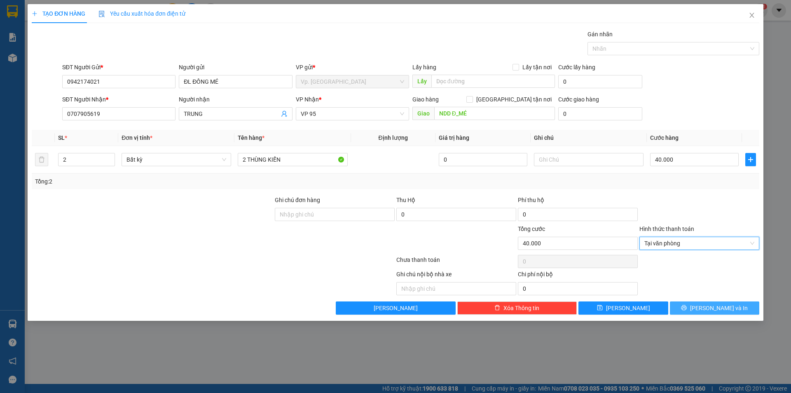
click at [688, 301] on button "[PERSON_NAME] và In" at bounding box center [714, 307] width 89 height 13
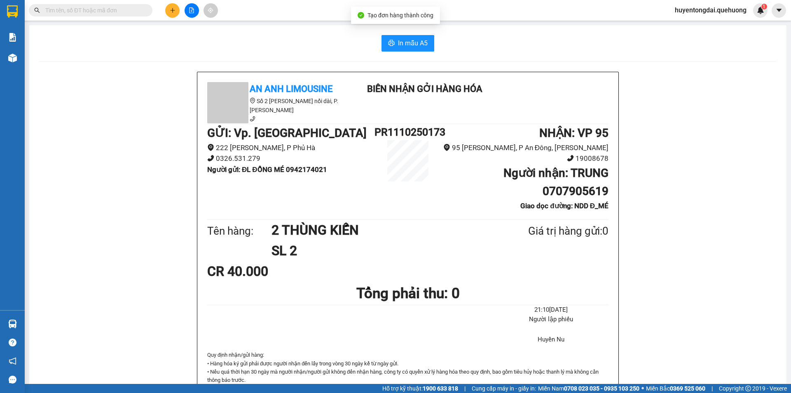
click at [171, 6] on button at bounding box center [172, 10] width 14 height 14
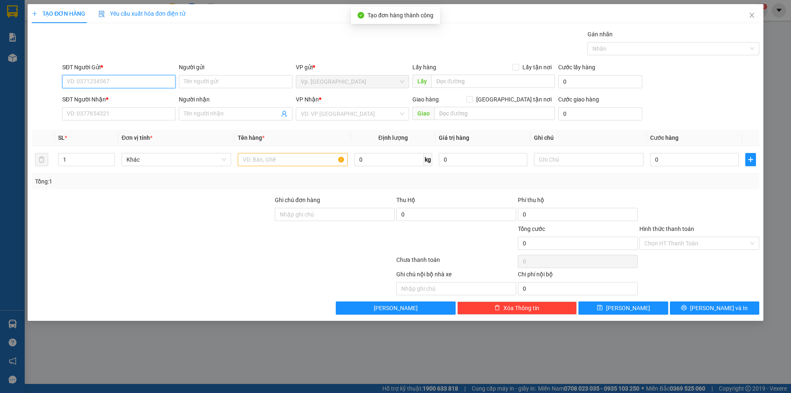
click at [133, 86] on input "SĐT Người Gửi *" at bounding box center [118, 81] width 113 height 13
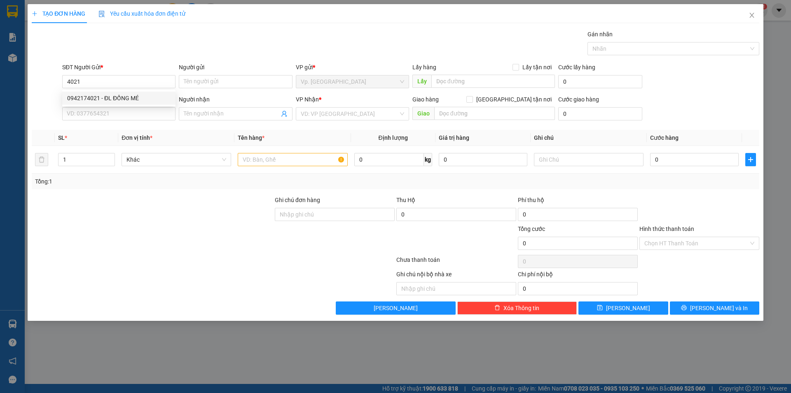
click at [116, 91] on div "0942174021 0942174021 - ĐL ĐỒNG MÉ" at bounding box center [118, 98] width 113 height 16
click at [113, 85] on input "4021" at bounding box center [118, 81] width 113 height 13
click at [110, 96] on div "0942174021 - ĐL ĐỒNG MÉ" at bounding box center [118, 98] width 103 height 9
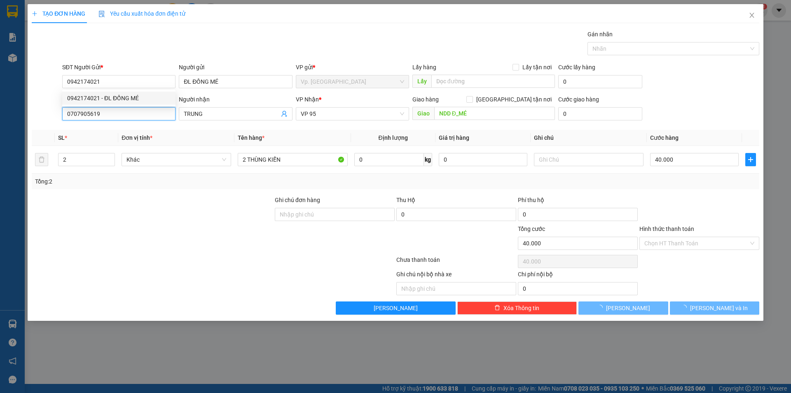
click at [111, 118] on input "0707905619" at bounding box center [118, 113] width 113 height 13
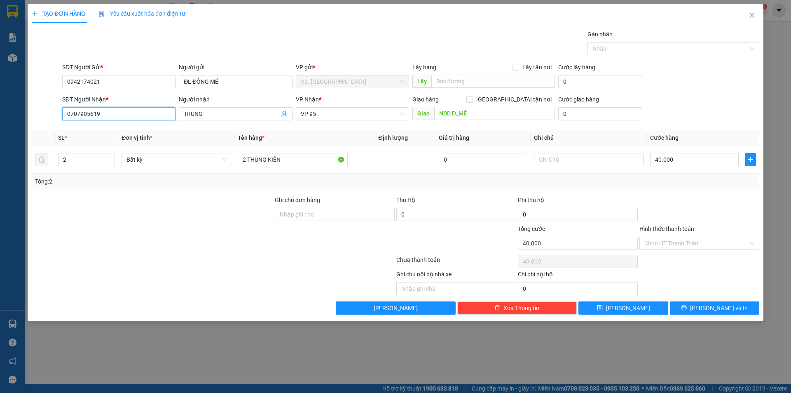
click at [111, 118] on input "0707905619" at bounding box center [118, 113] width 113 height 13
click at [105, 132] on div "0908001417 - ĐÀO" at bounding box center [118, 130] width 103 height 9
drag, startPoint x: 297, startPoint y: 111, endPoint x: 306, endPoint y: 112, distance: 8.7
click at [299, 112] on div "[PERSON_NAME]" at bounding box center [352, 113] width 113 height 13
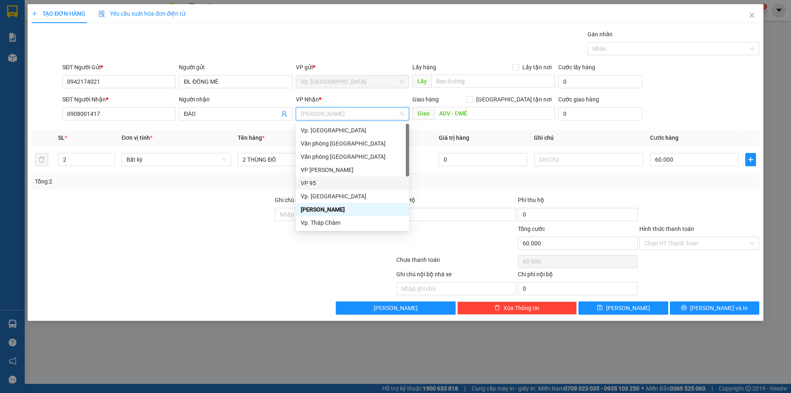
click at [312, 177] on div "VP 95" at bounding box center [352, 182] width 113 height 13
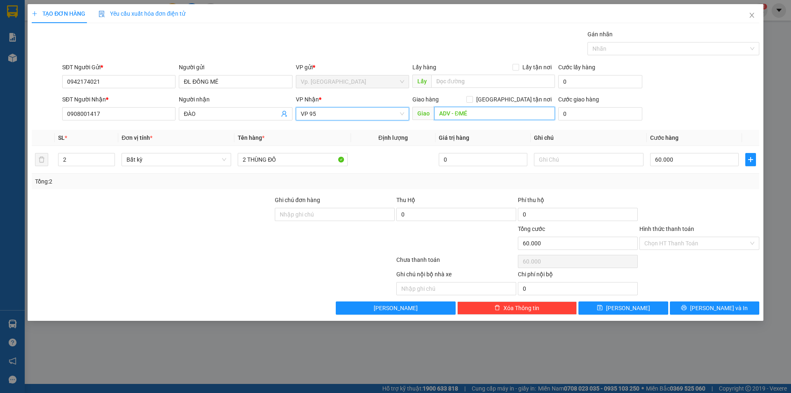
click at [470, 115] on input "ADV - ĐMÉ" at bounding box center [494, 113] width 121 height 13
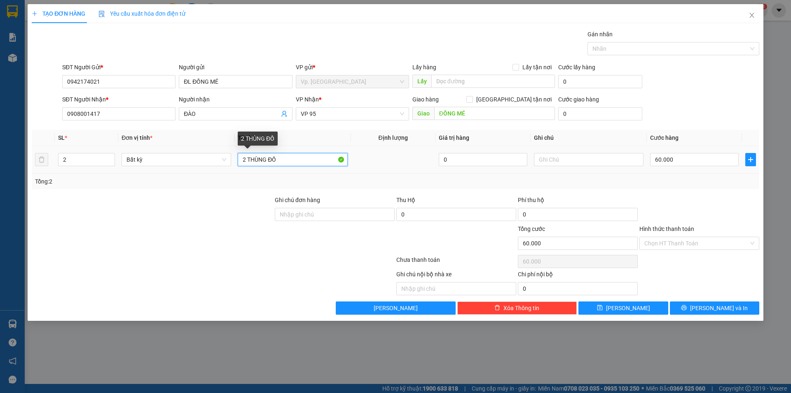
click at [246, 162] on input "2 THÙNG ĐỒ" at bounding box center [293, 159] width 110 height 13
click at [244, 164] on input "2 THÙNG ĐỒ" at bounding box center [293, 159] width 110 height 13
click at [111, 161] on icon "down" at bounding box center [110, 162] width 3 height 3
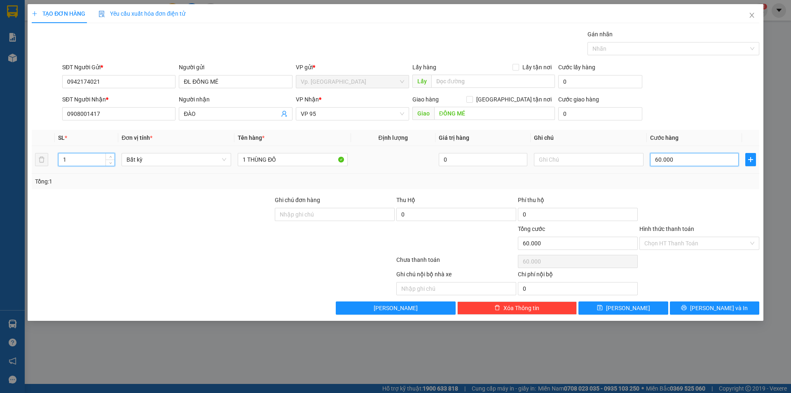
click at [689, 161] on input "60.000" at bounding box center [694, 159] width 89 height 13
click at [691, 187] on div "Tổng: 1" at bounding box center [395, 181] width 727 height 16
click at [696, 245] on input "Hình thức thanh toán" at bounding box center [696, 243] width 104 height 12
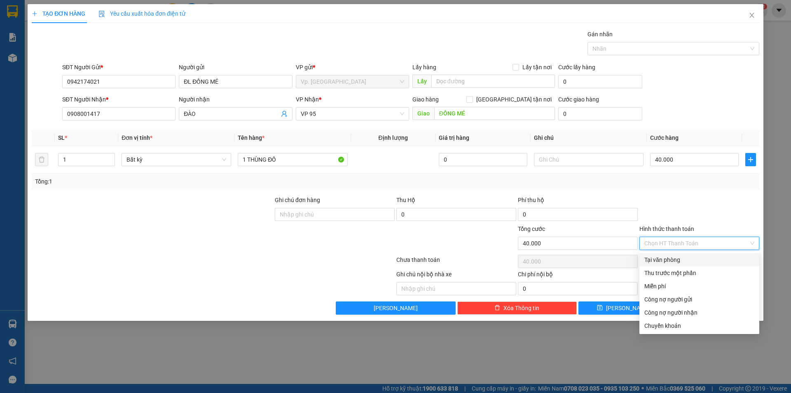
click at [694, 255] on div "Tại văn phòng" at bounding box center [699, 259] width 110 height 9
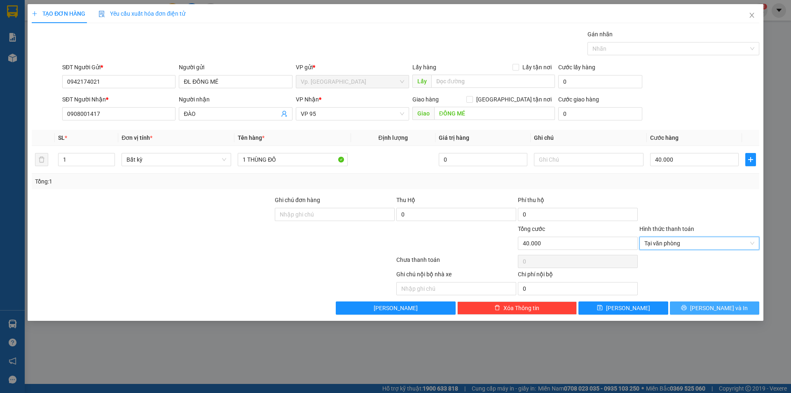
drag, startPoint x: 707, startPoint y: 307, endPoint x: 697, endPoint y: 301, distance: 11.7
click at [707, 308] on button "[PERSON_NAME] và In" at bounding box center [714, 307] width 89 height 13
